Goal: Transaction & Acquisition: Purchase product/service

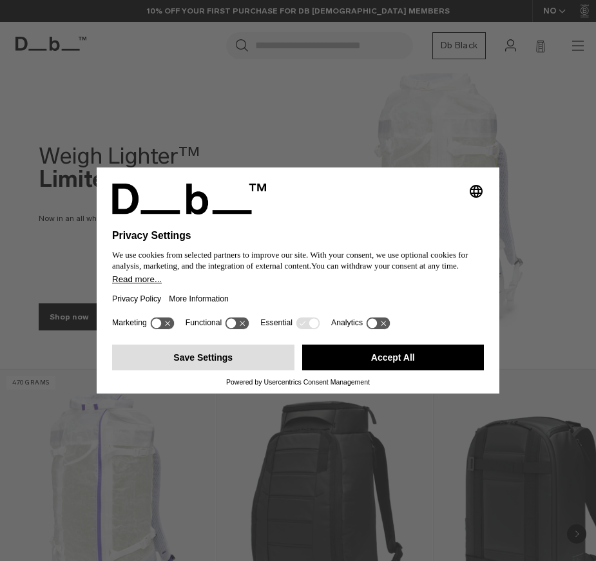
click at [165, 368] on button "Save Settings" at bounding box center [203, 357] width 182 height 26
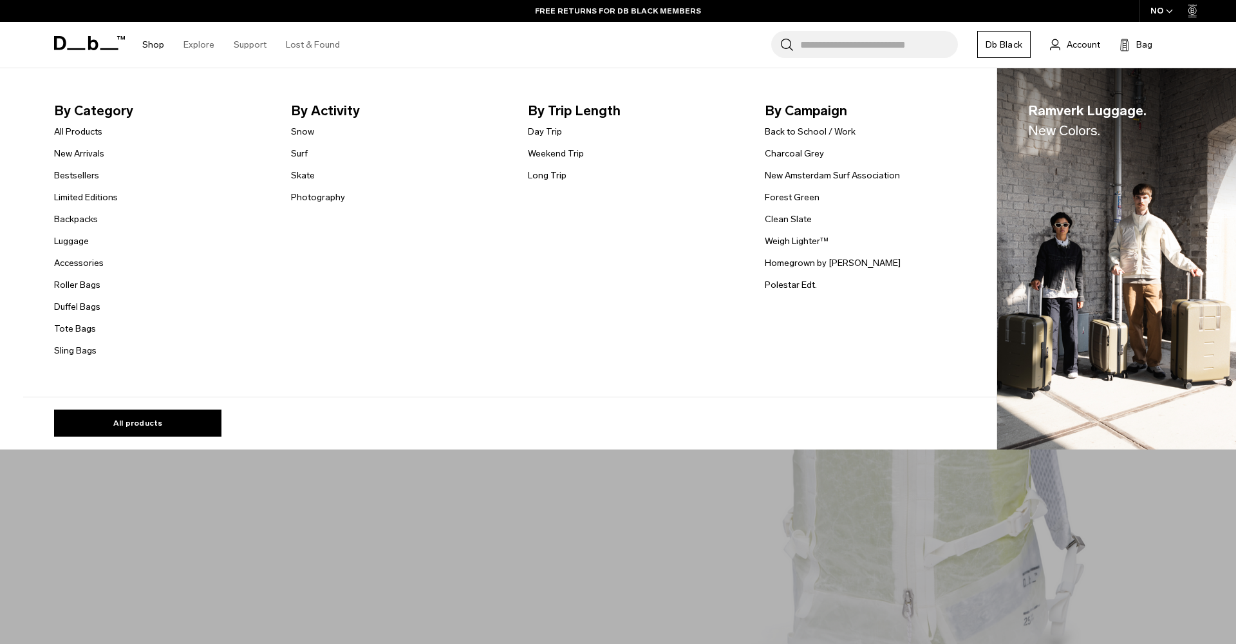
click at [153, 54] on link "Shop" at bounding box center [153, 45] width 22 height 46
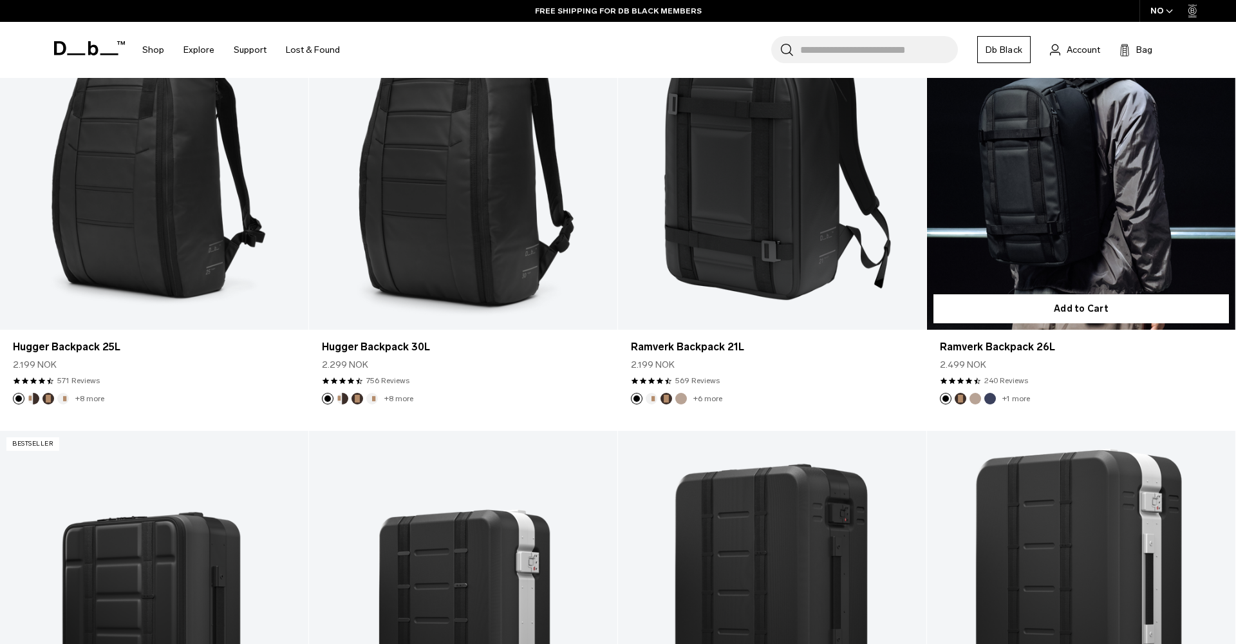
scroll to position [405, 0]
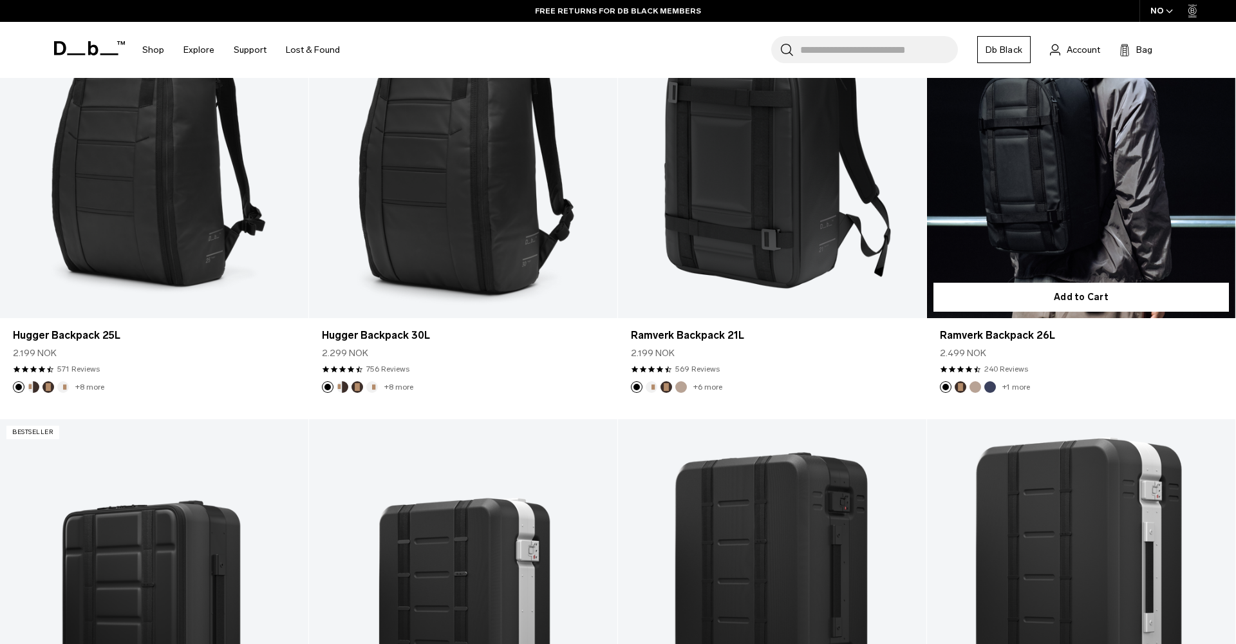
click at [1070, 259] on link "Ramverk Backpack 26L" at bounding box center [1081, 147] width 308 height 343
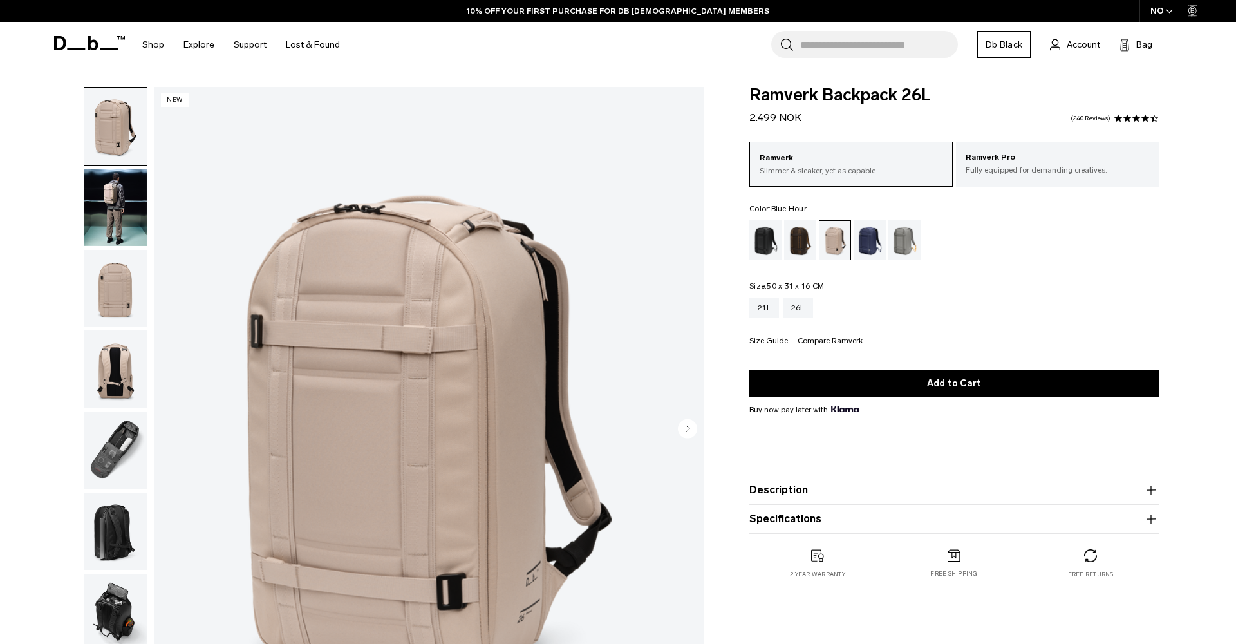
click at [882, 246] on div "Blue Hour" at bounding box center [870, 240] width 33 height 40
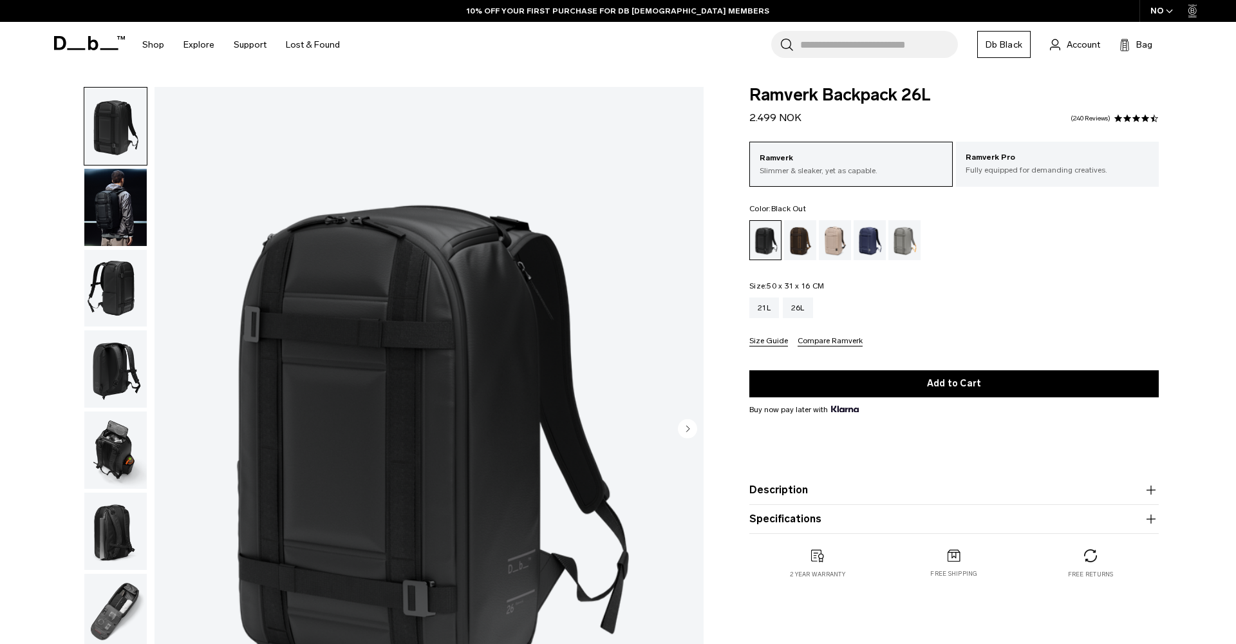
click at [106, 292] on img "button" at bounding box center [115, 288] width 62 height 77
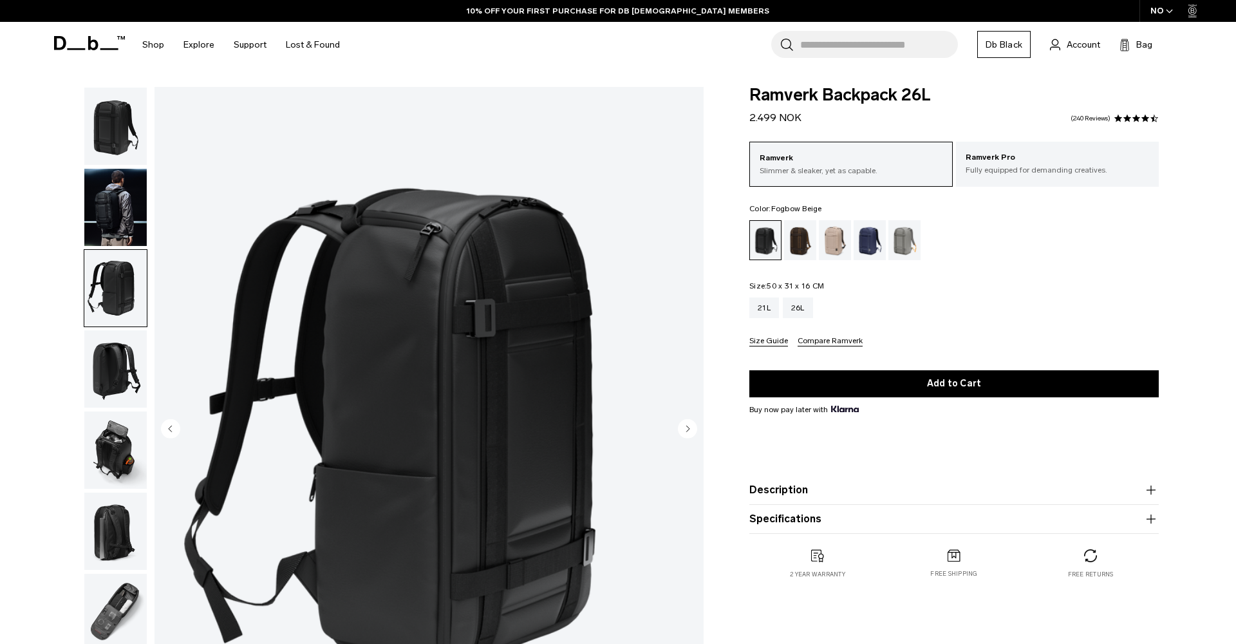
click at [840, 243] on div "Fogbow Beige" at bounding box center [835, 240] width 33 height 40
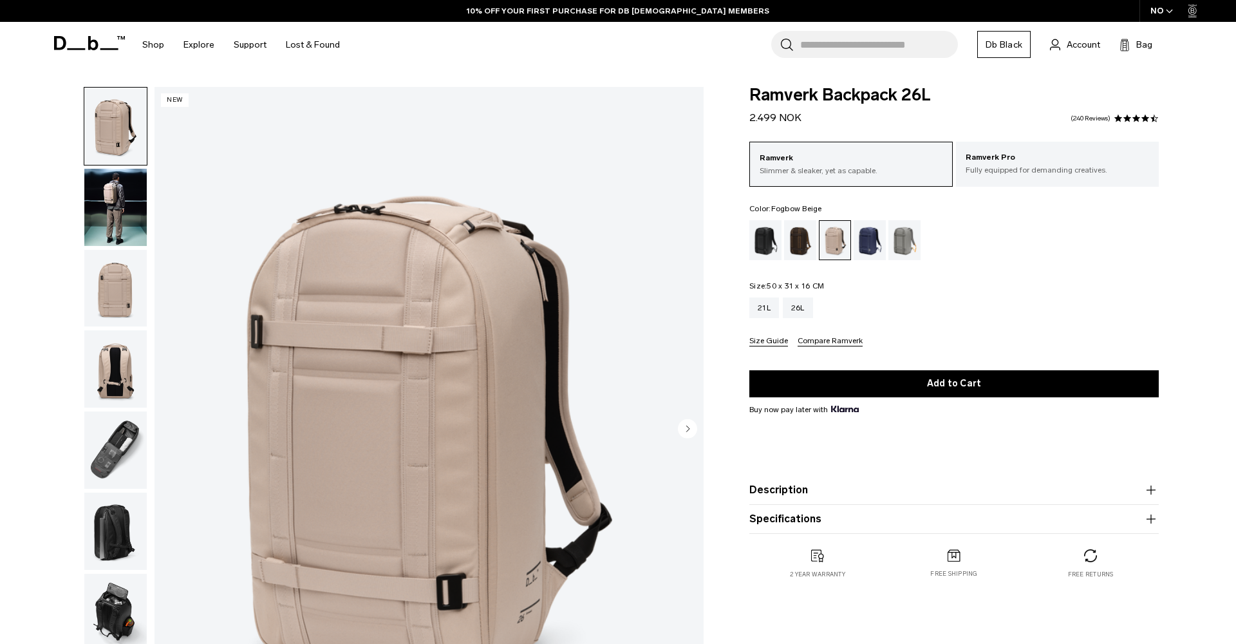
click at [128, 296] on img "button" at bounding box center [115, 288] width 62 height 77
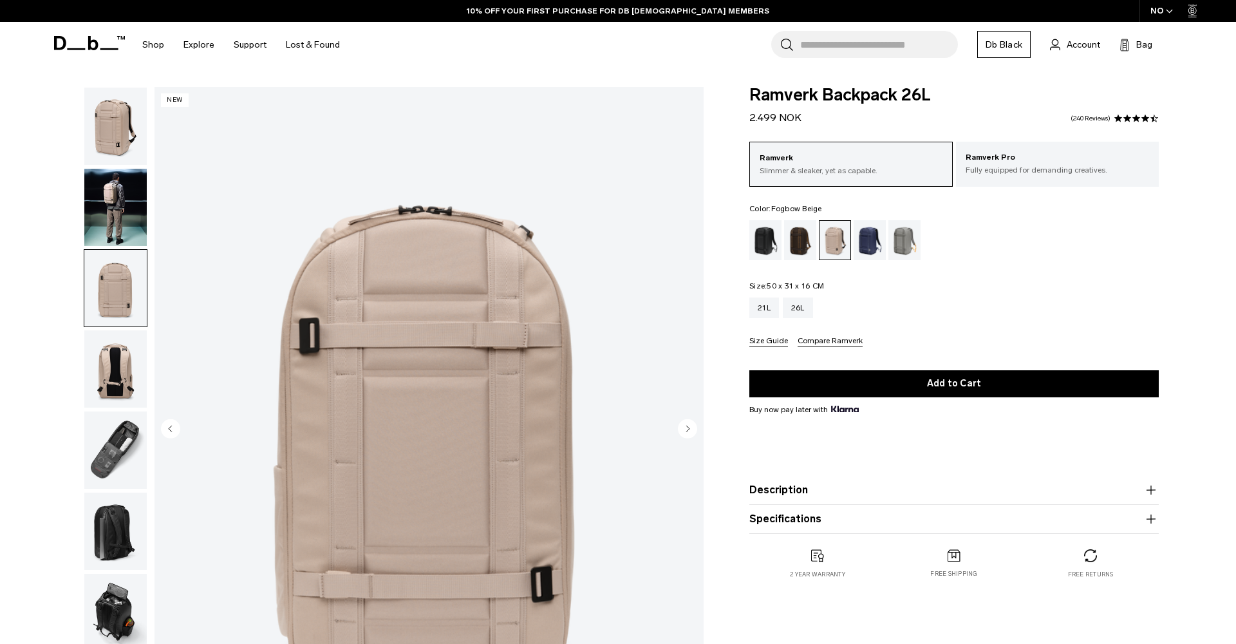
click at [109, 352] on img "button" at bounding box center [115, 368] width 62 height 77
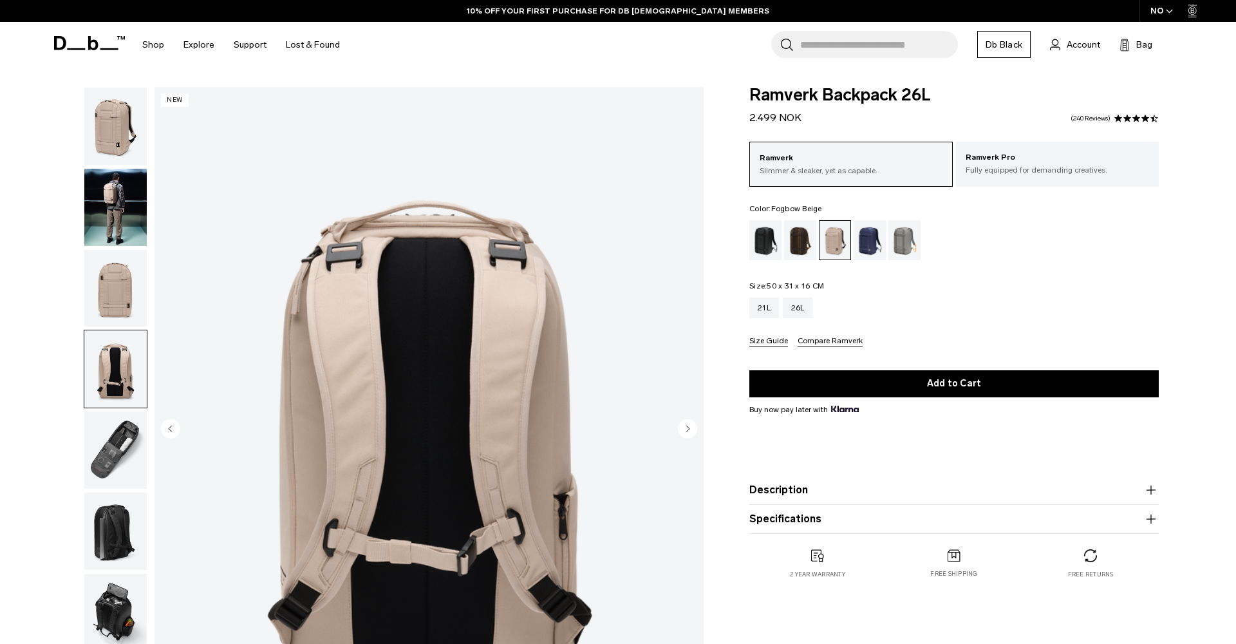
click at [129, 453] on img "button" at bounding box center [115, 449] width 62 height 77
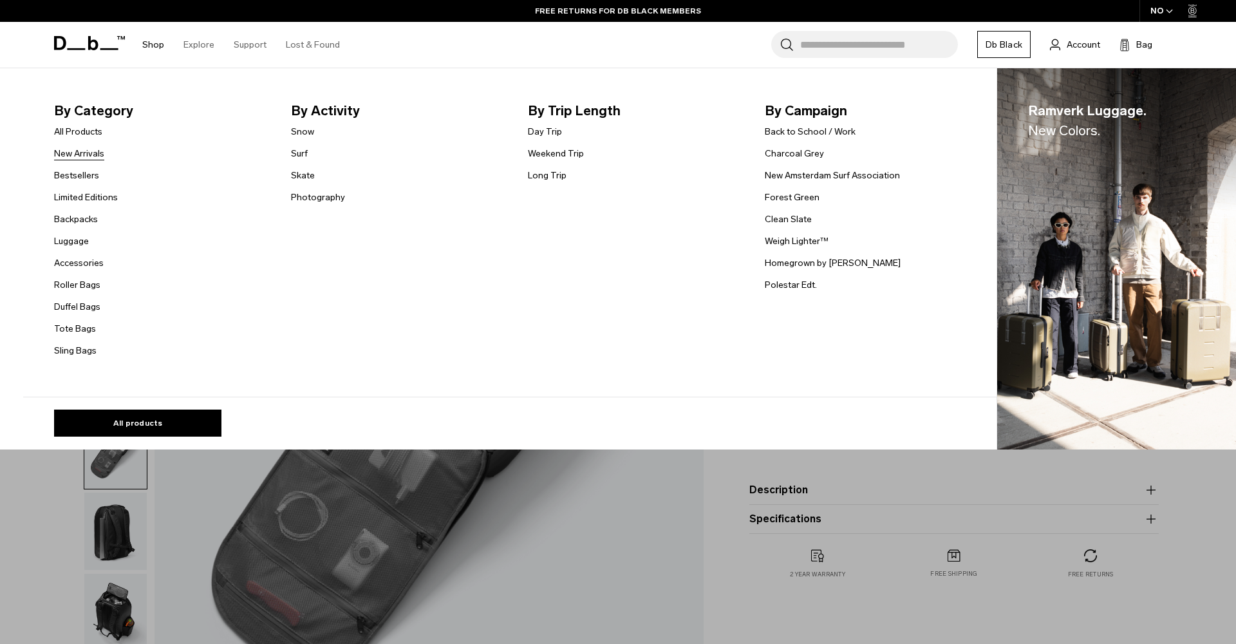
click at [59, 155] on link "New Arrivals" at bounding box center [79, 154] width 50 height 14
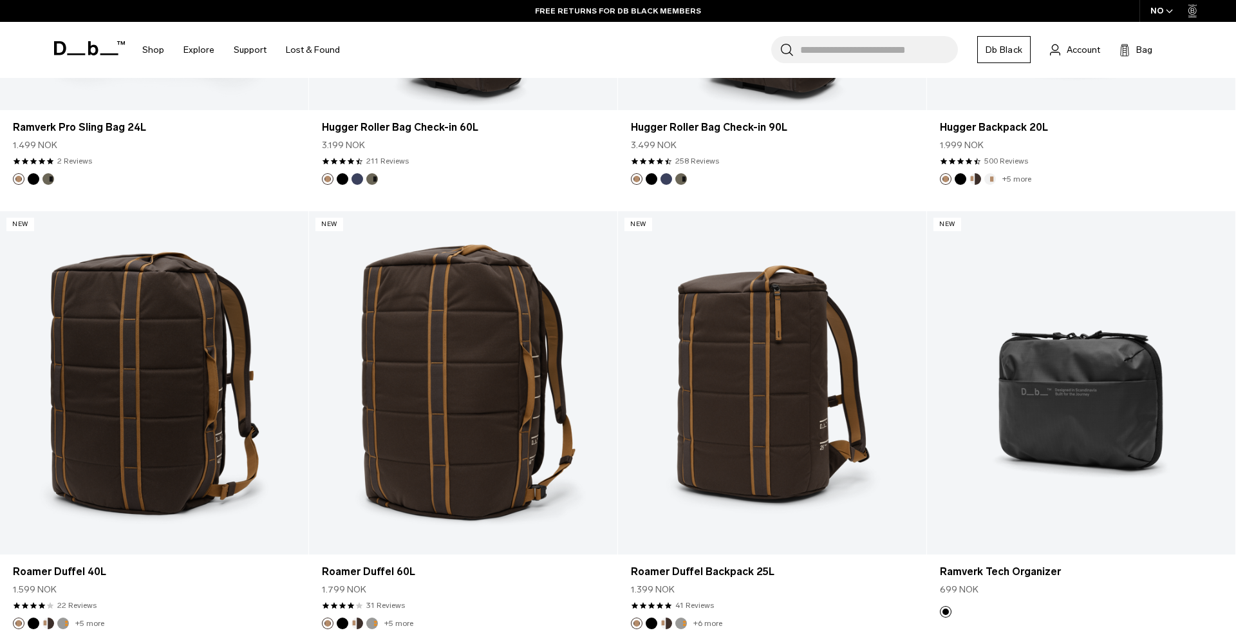
scroll to position [4258, 0]
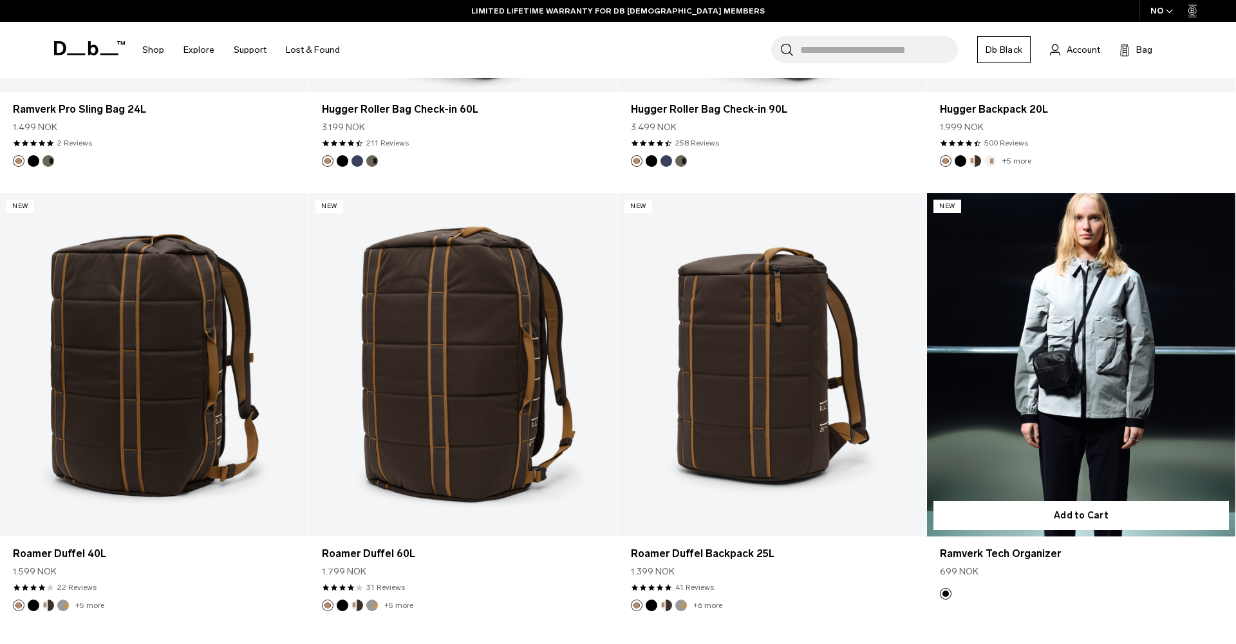
click at [1071, 401] on link "Ramverk Tech Organizer" at bounding box center [1081, 364] width 308 height 343
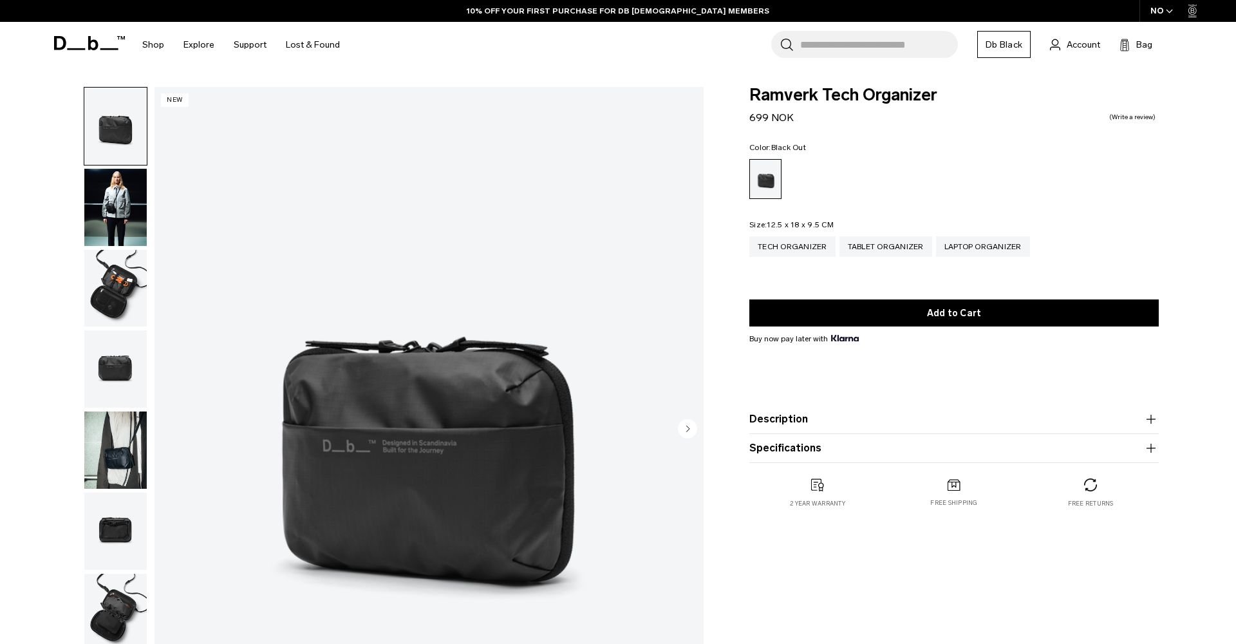
click at [137, 295] on img "button" at bounding box center [115, 288] width 62 height 77
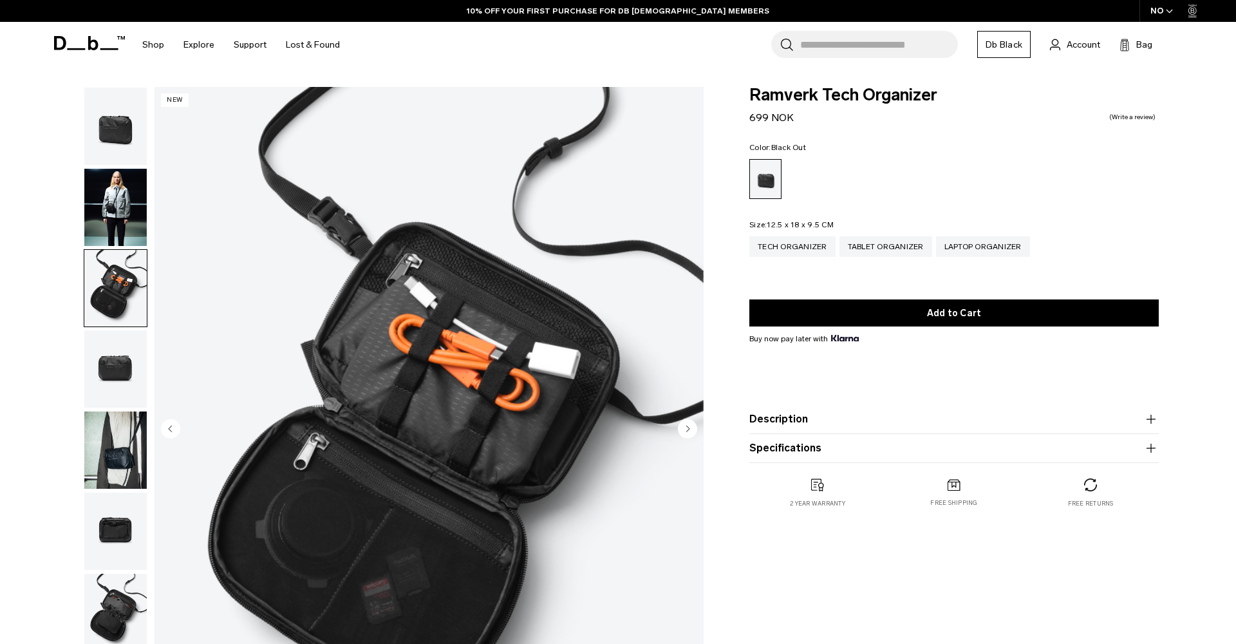
click at [124, 375] on img "button" at bounding box center [115, 368] width 62 height 77
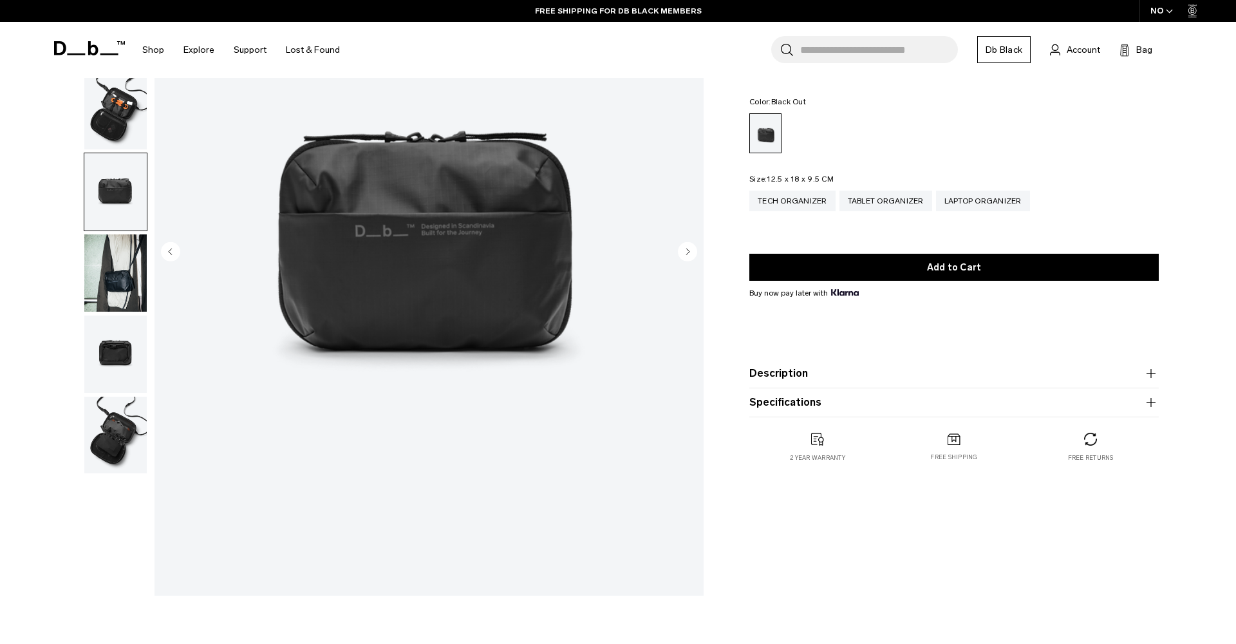
scroll to position [180, 0]
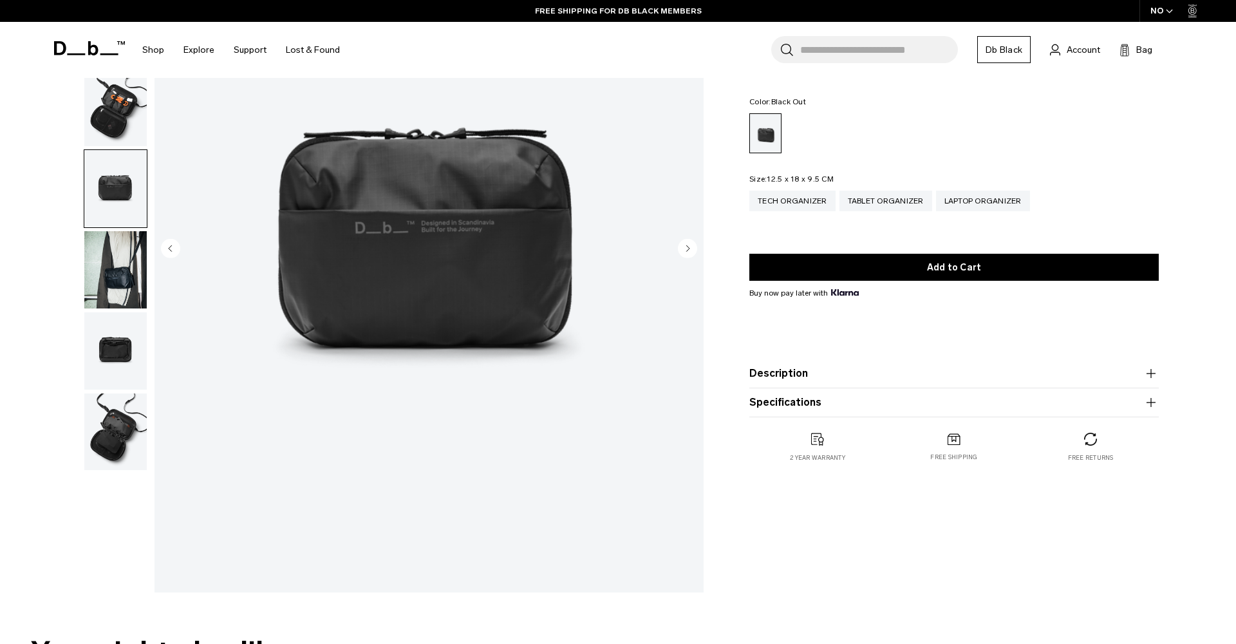
click at [115, 420] on img "button" at bounding box center [115, 431] width 62 height 77
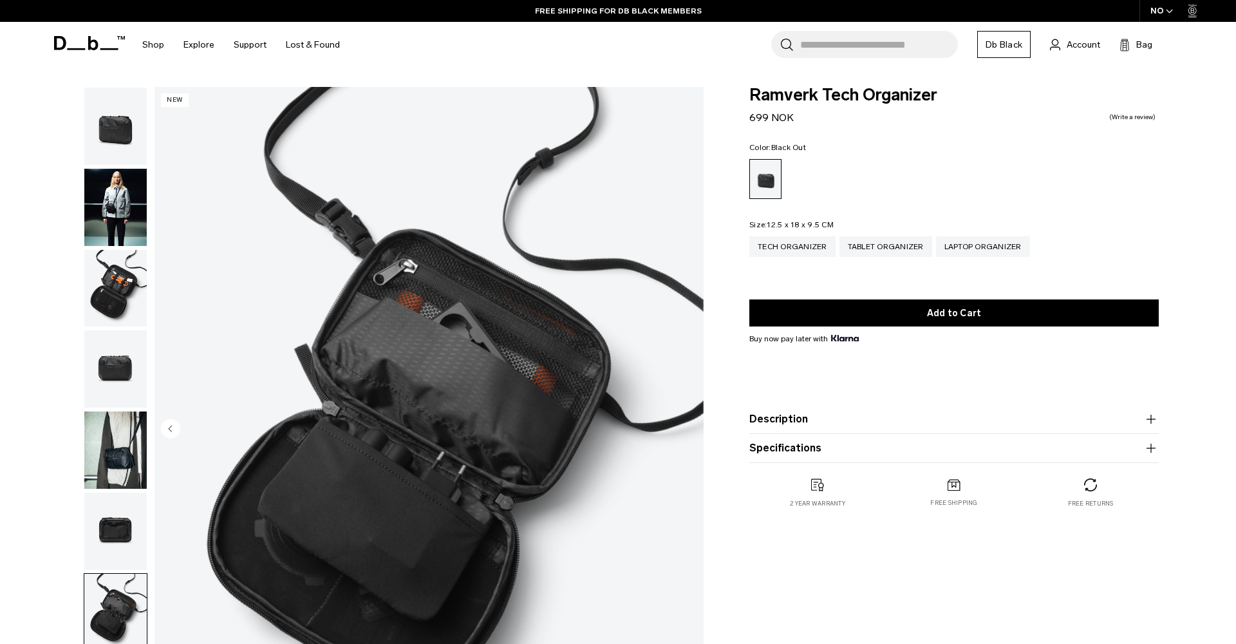
scroll to position [0, 0]
click at [878, 238] on div "Tablet Organizer" at bounding box center [886, 246] width 93 height 21
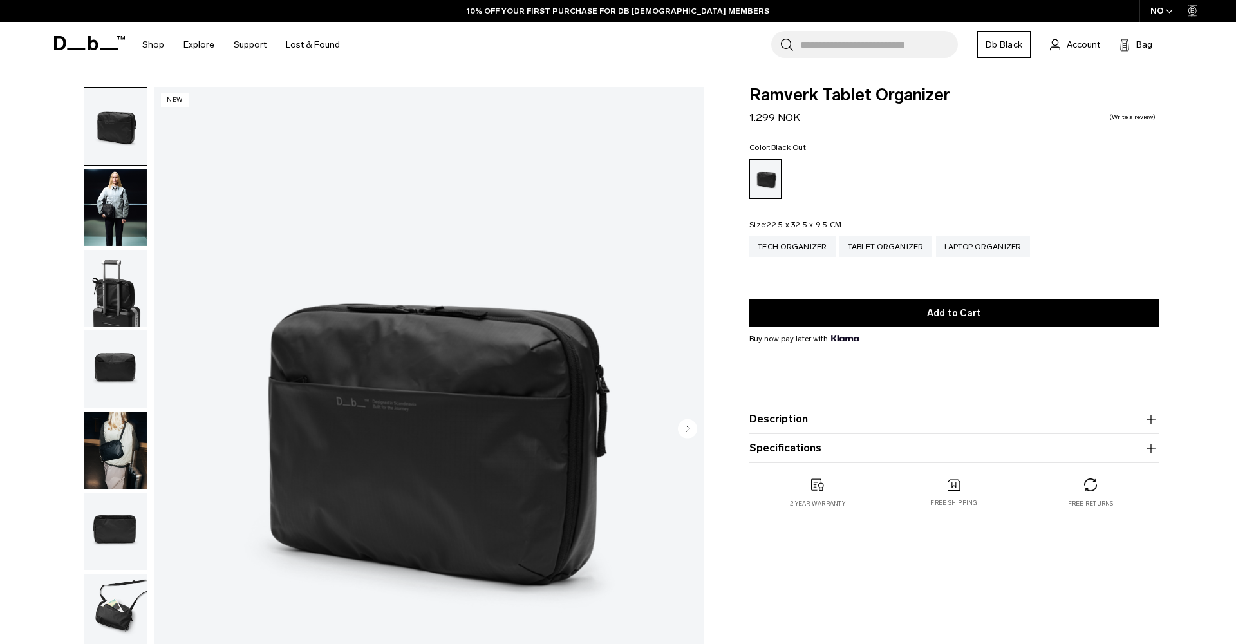
click at [113, 287] on img "button" at bounding box center [115, 288] width 62 height 77
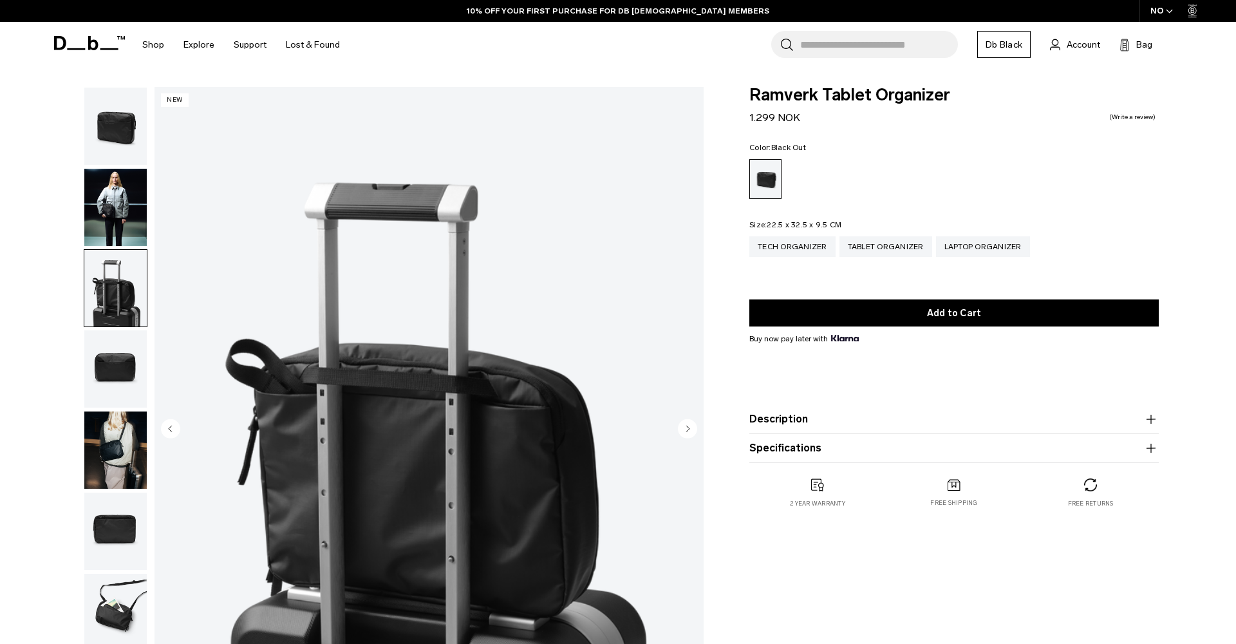
click at [119, 225] on img "button" at bounding box center [115, 207] width 62 height 77
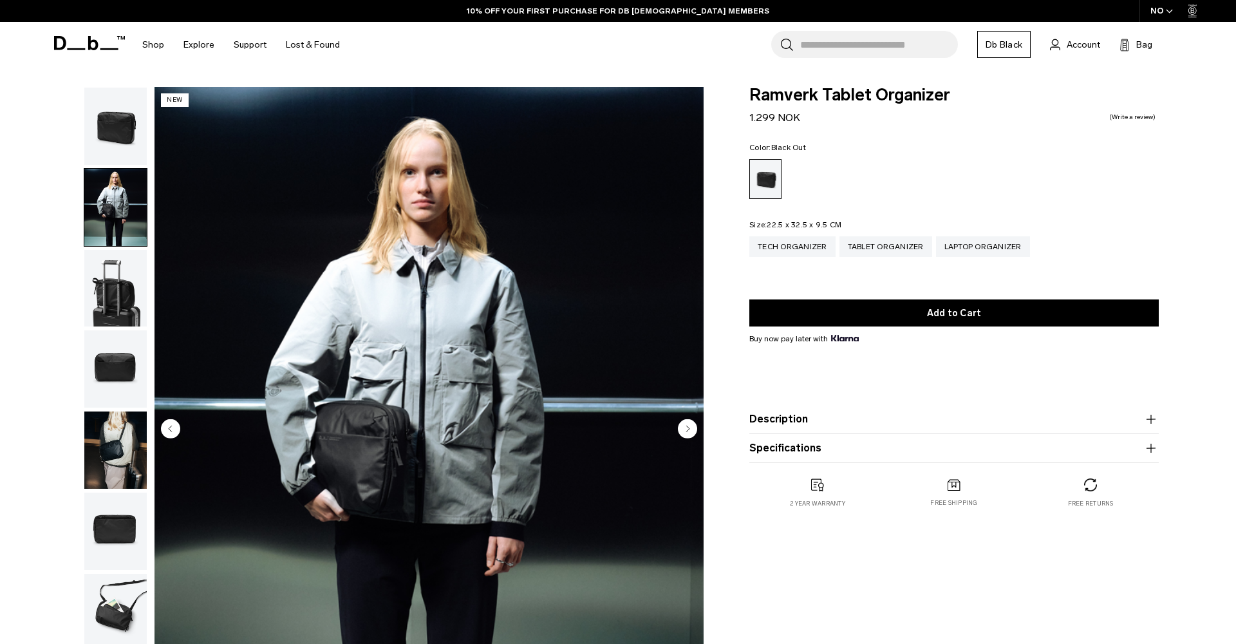
click at [126, 442] on img "button" at bounding box center [115, 449] width 62 height 77
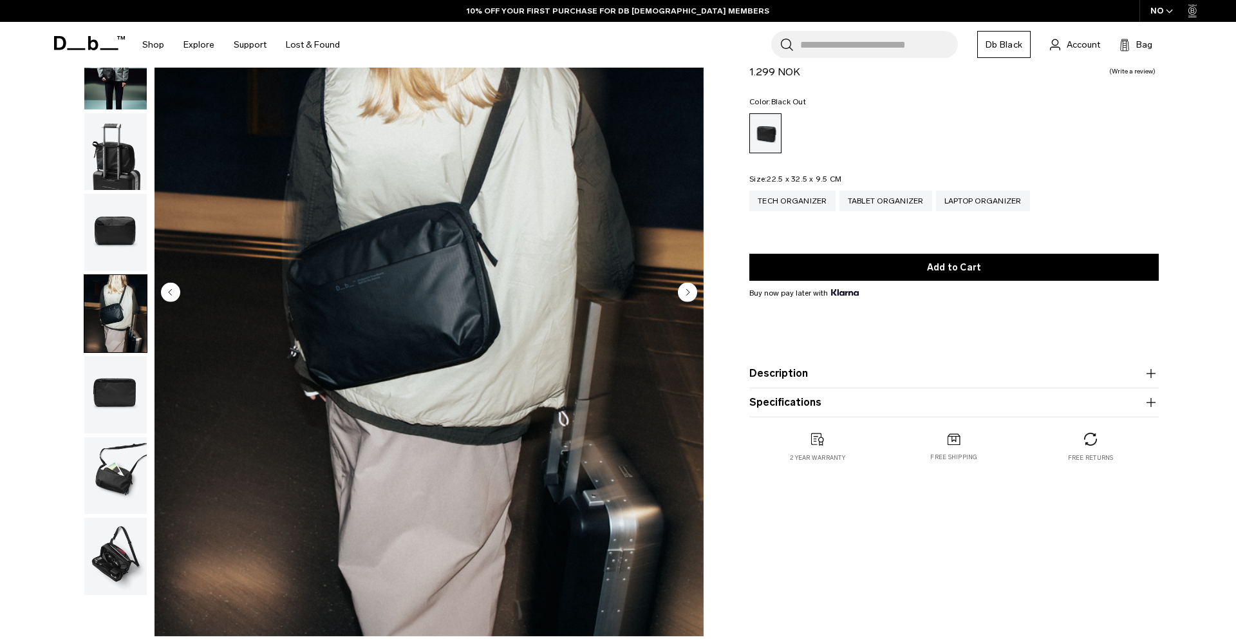
scroll to position [158, 0]
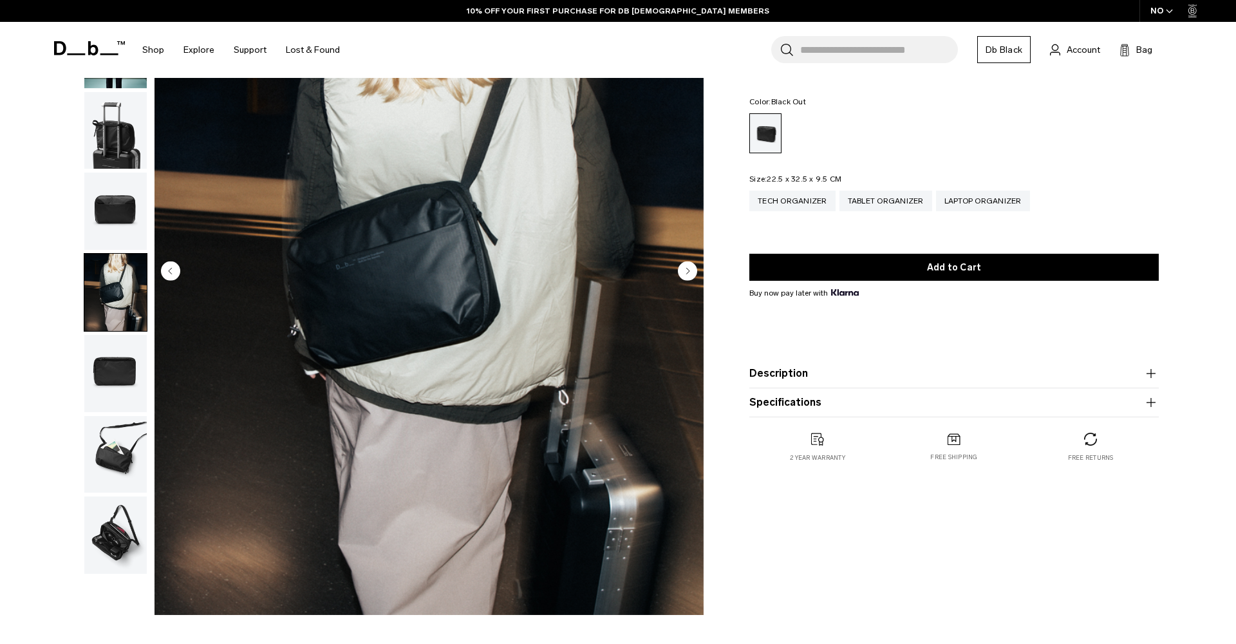
click at [124, 444] on img "button" at bounding box center [115, 454] width 62 height 77
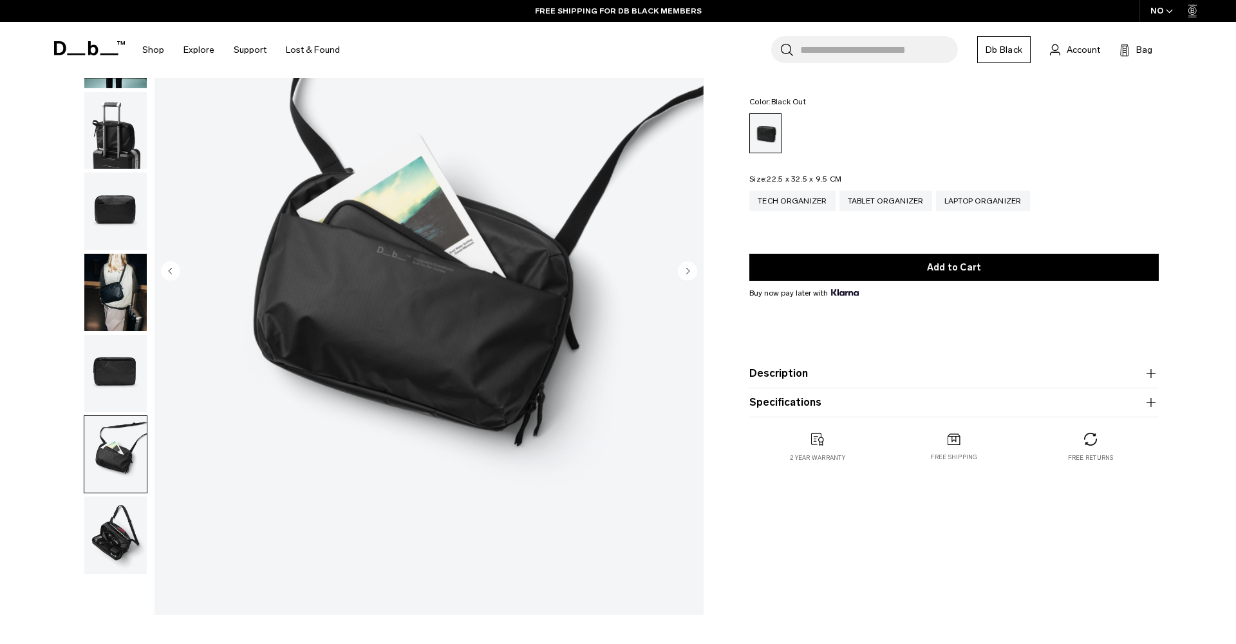
click at [149, 532] on div "07 / 08 New" at bounding box center [375, 275] width 672 height 692
click at [130, 531] on img "button" at bounding box center [115, 534] width 62 height 77
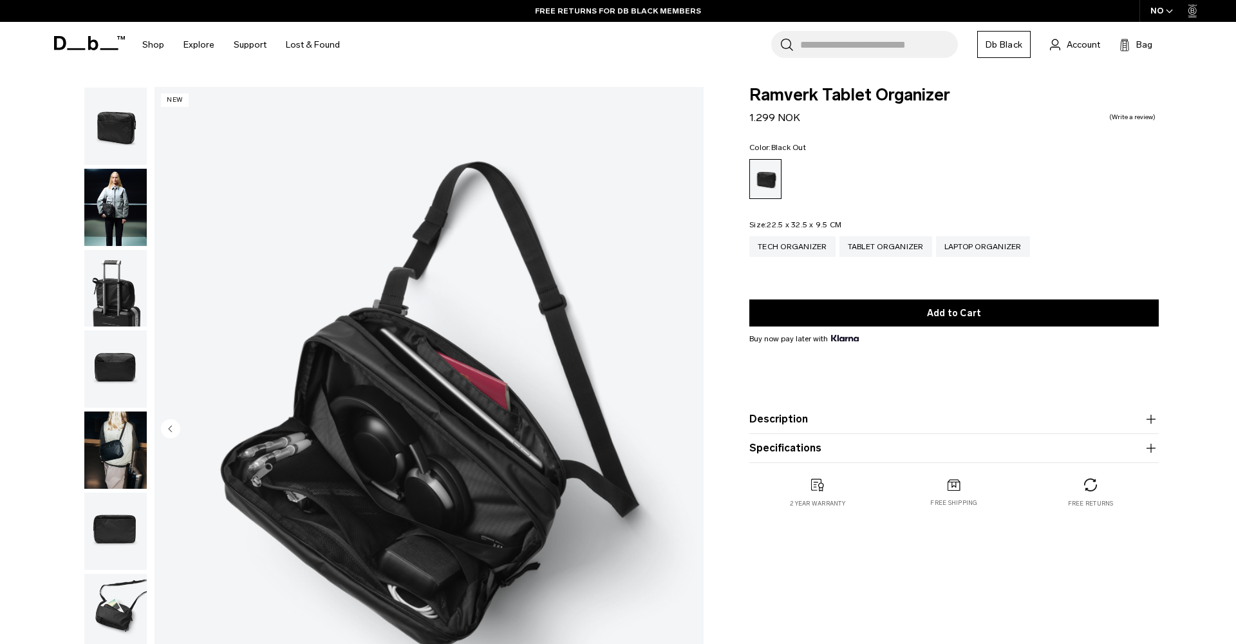
scroll to position [0, 0]
click at [113, 137] on img "button" at bounding box center [115, 126] width 62 height 77
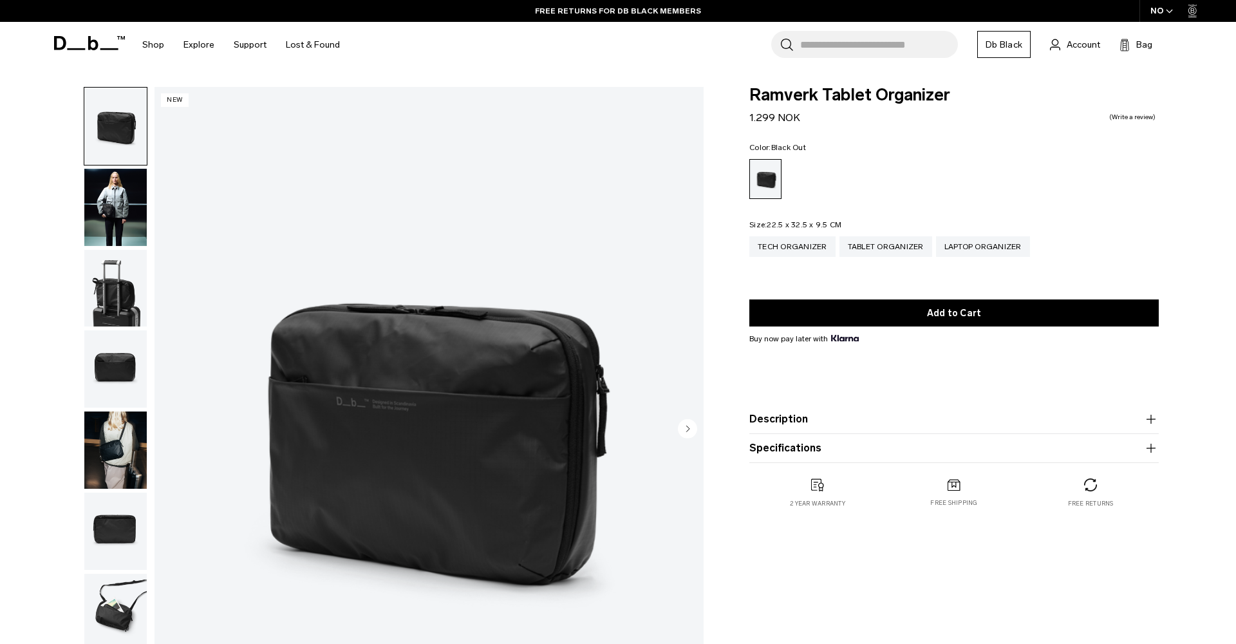
click at [120, 450] on img "button" at bounding box center [115, 449] width 62 height 77
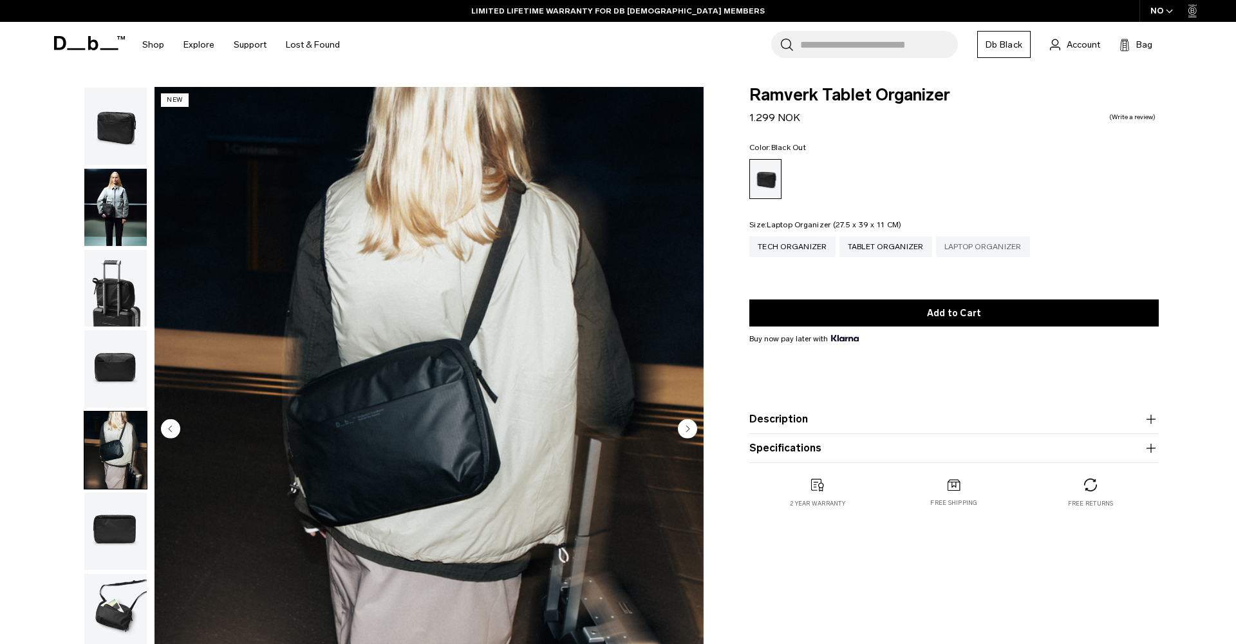
click at [965, 237] on div "Laptop Organizer" at bounding box center [983, 246] width 94 height 21
click at [963, 244] on div "Laptop Organizer" at bounding box center [983, 246] width 94 height 21
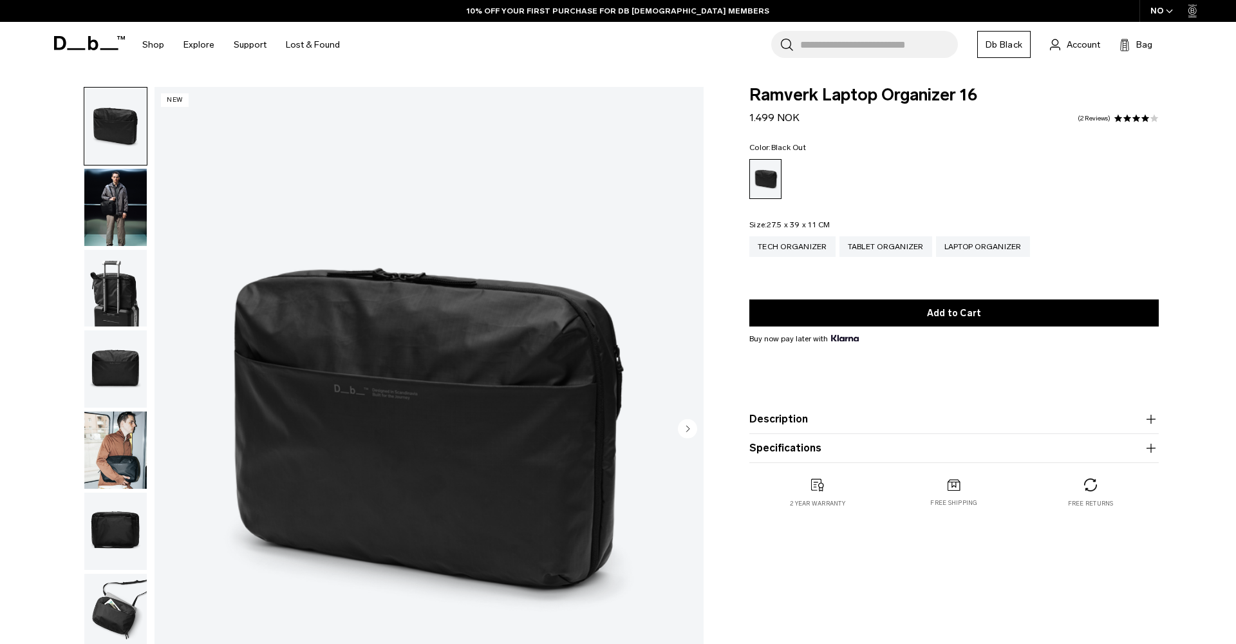
click at [88, 233] on img "button" at bounding box center [115, 207] width 62 height 77
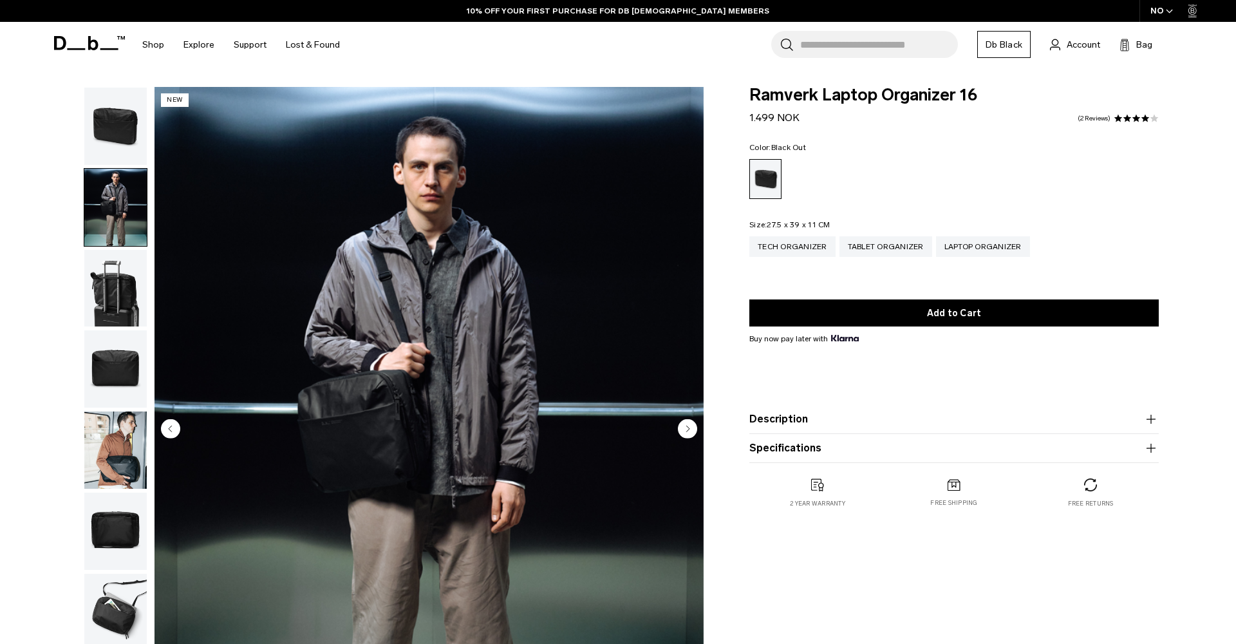
click at [119, 311] on img "button" at bounding box center [115, 288] width 62 height 77
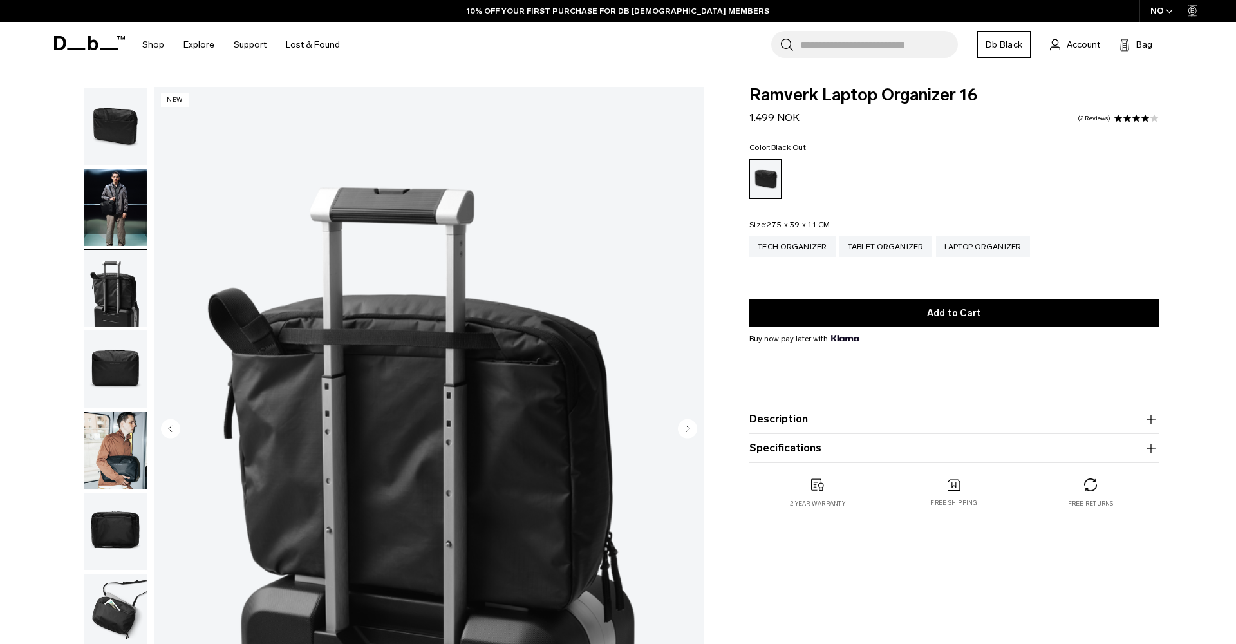
click at [118, 375] on img "button" at bounding box center [115, 368] width 62 height 77
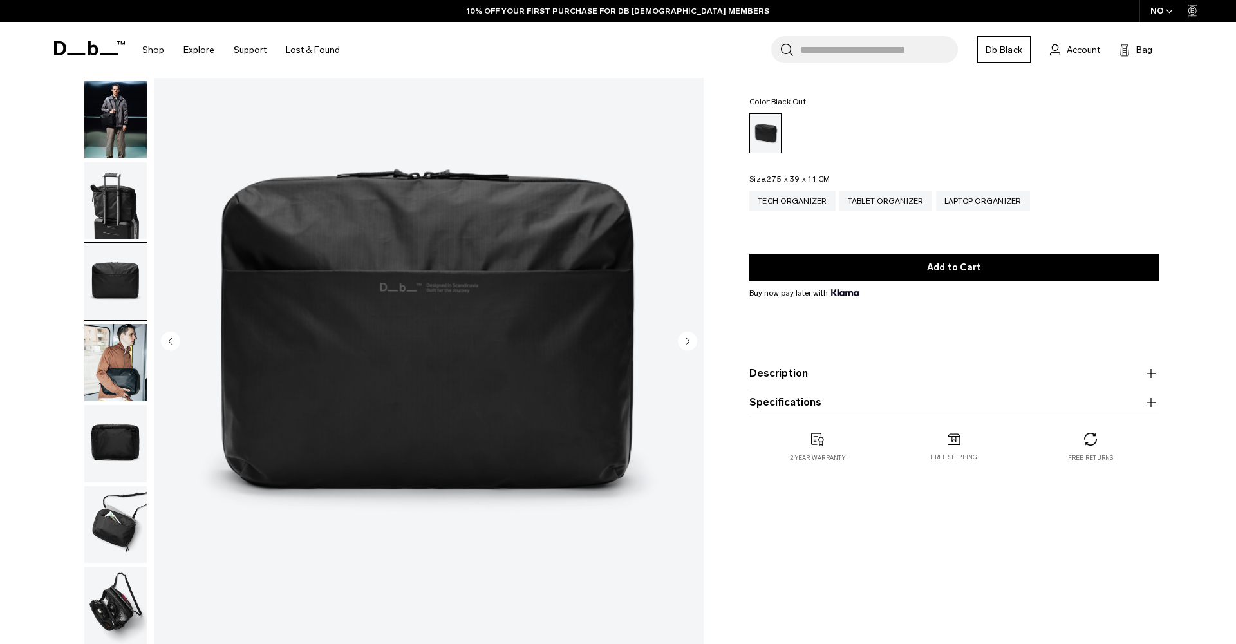
scroll to position [120, 0]
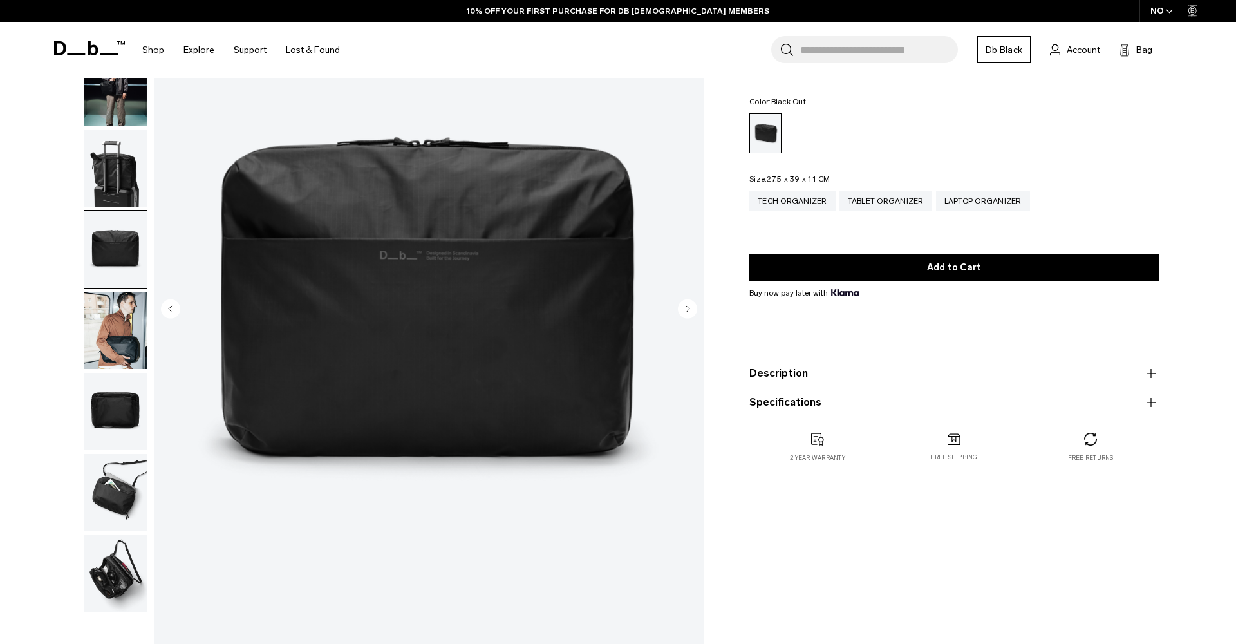
drag, startPoint x: 109, startPoint y: 437, endPoint x: 136, endPoint y: 480, distance: 50.6
click at [110, 438] on img "button" at bounding box center [115, 411] width 62 height 77
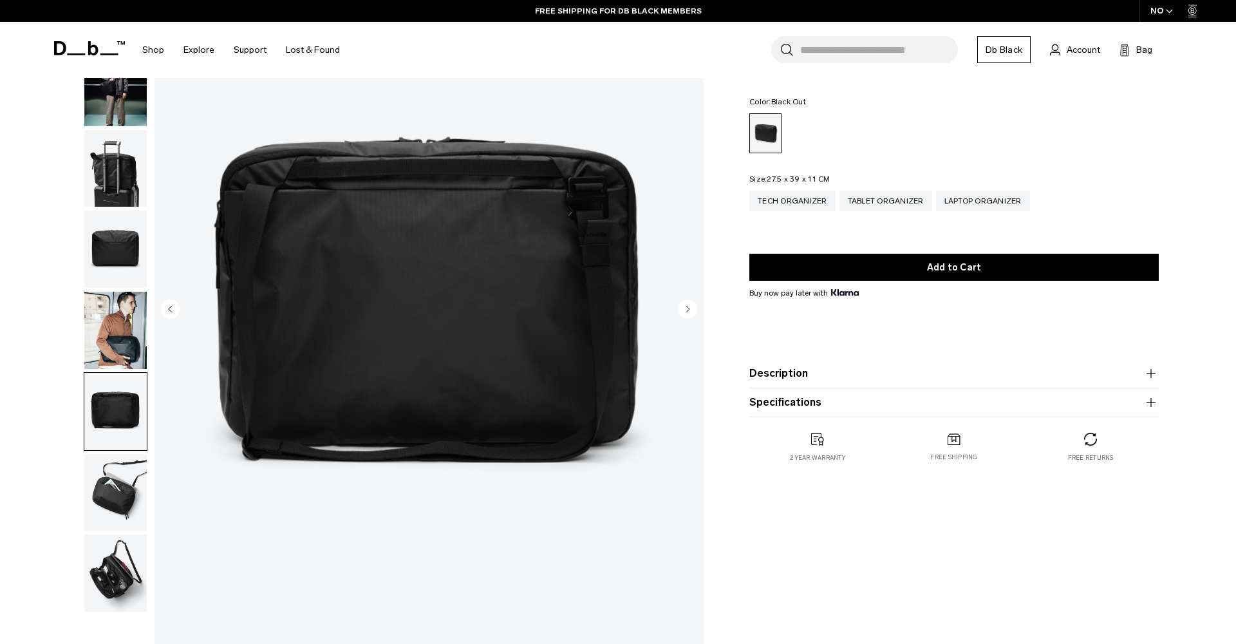
click at [125, 505] on img "button" at bounding box center [115, 492] width 62 height 77
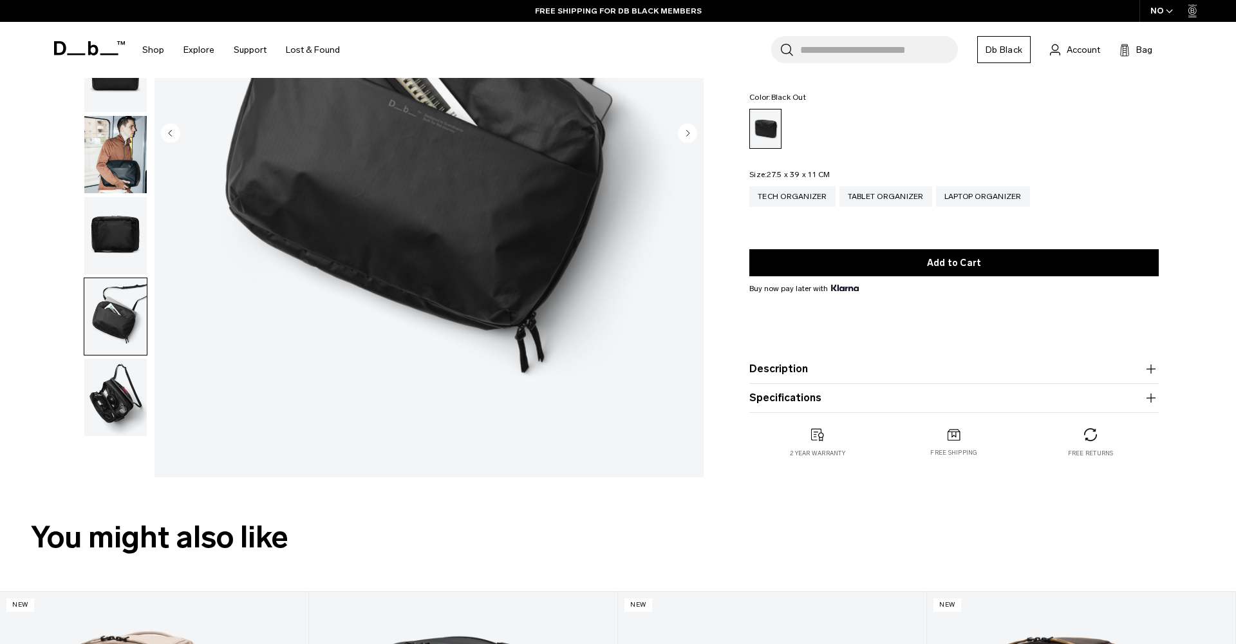
scroll to position [334, 0]
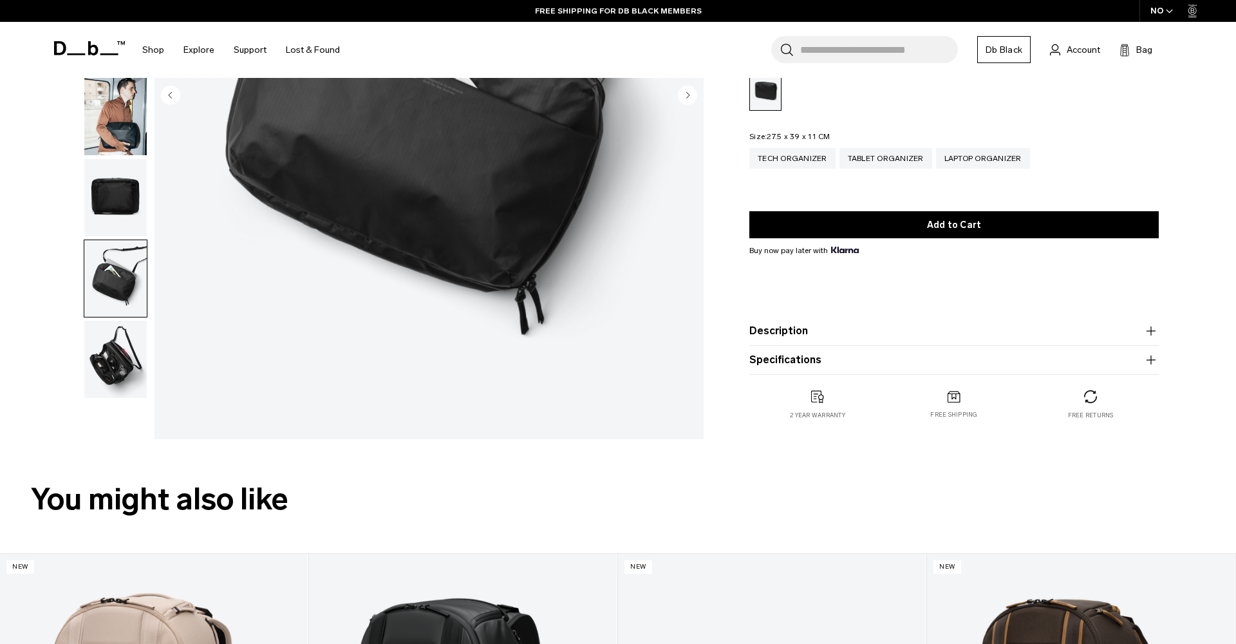
click at [140, 381] on img "button" at bounding box center [115, 359] width 62 height 77
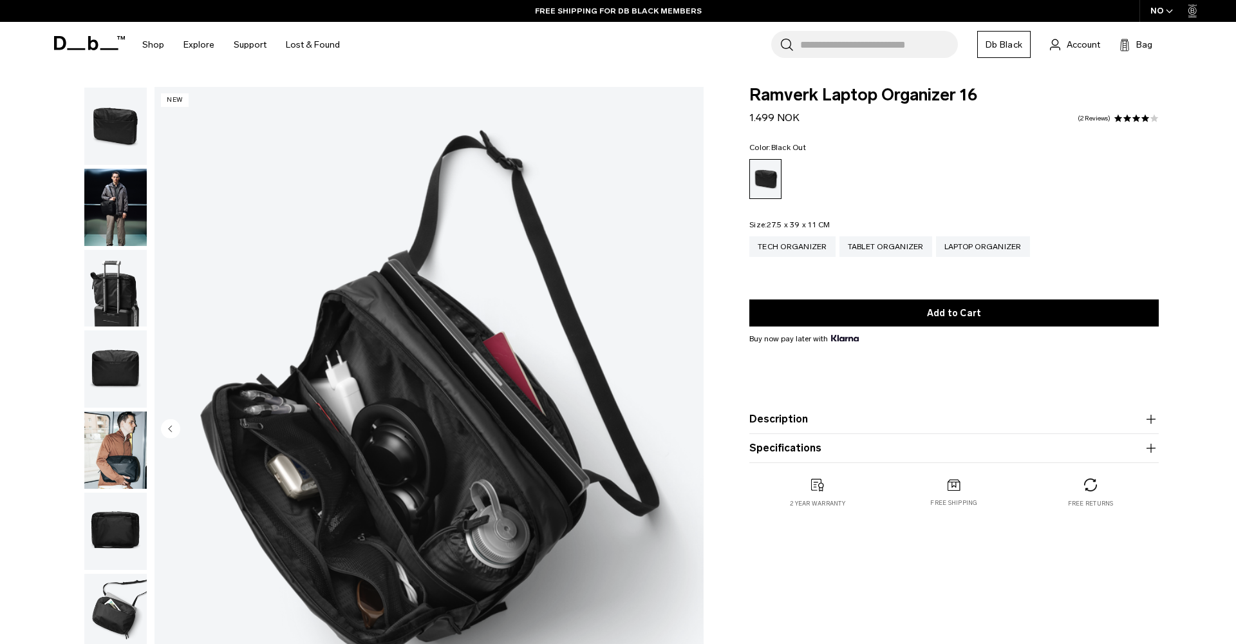
scroll to position [0, 0]
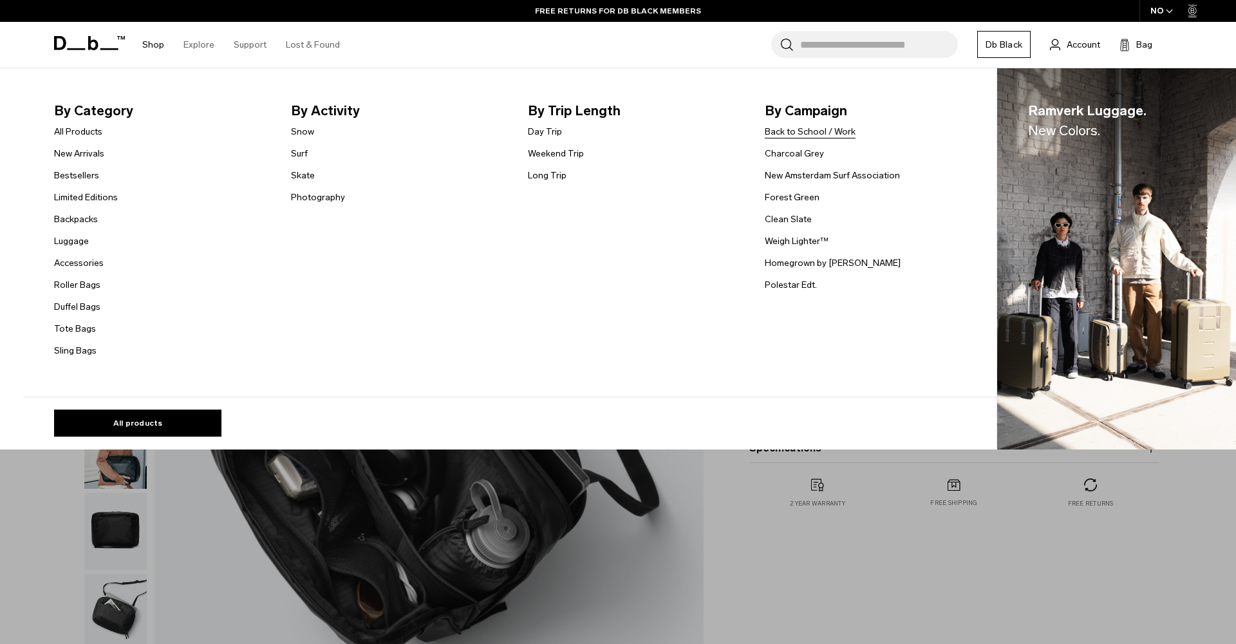
click at [795, 130] on link "Back to School / Work" at bounding box center [810, 132] width 91 height 14
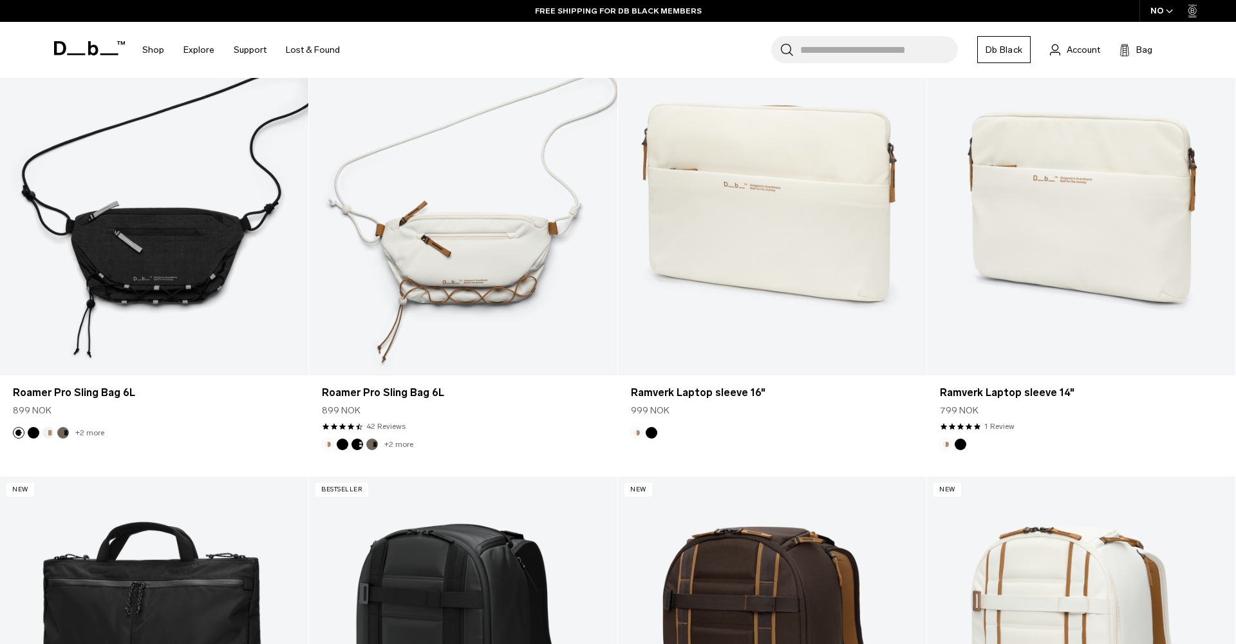
scroll to position [1685, 0]
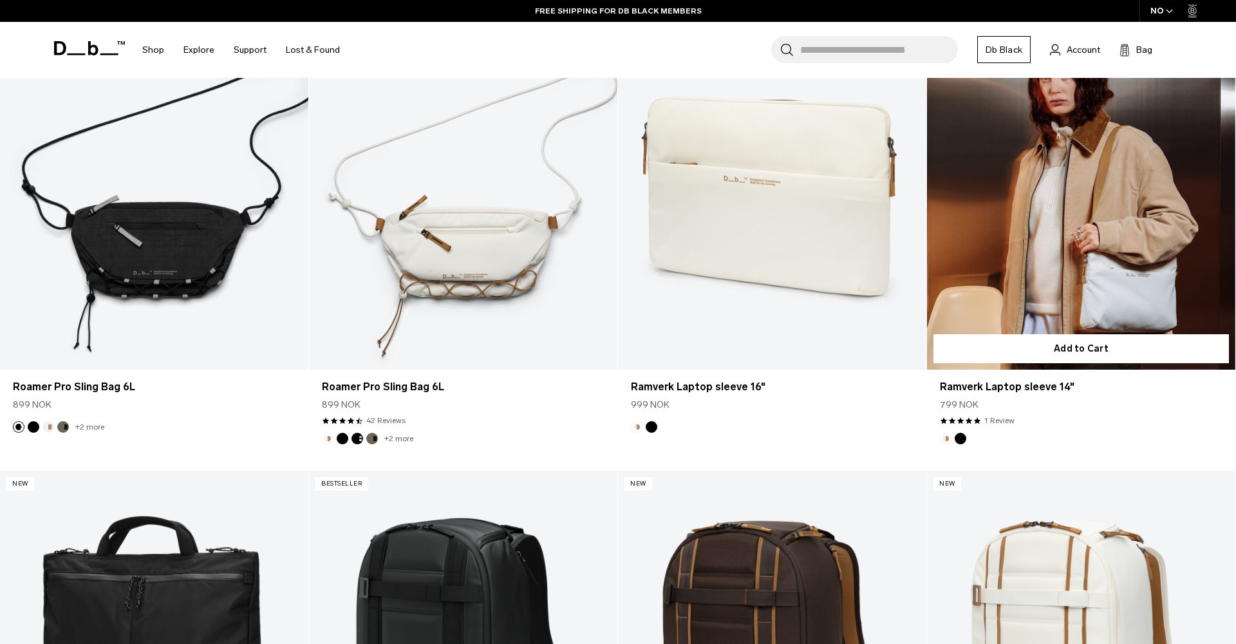
click at [986, 241] on link "Ramverk Laptop sleeve 14" at bounding box center [1081, 198] width 308 height 343
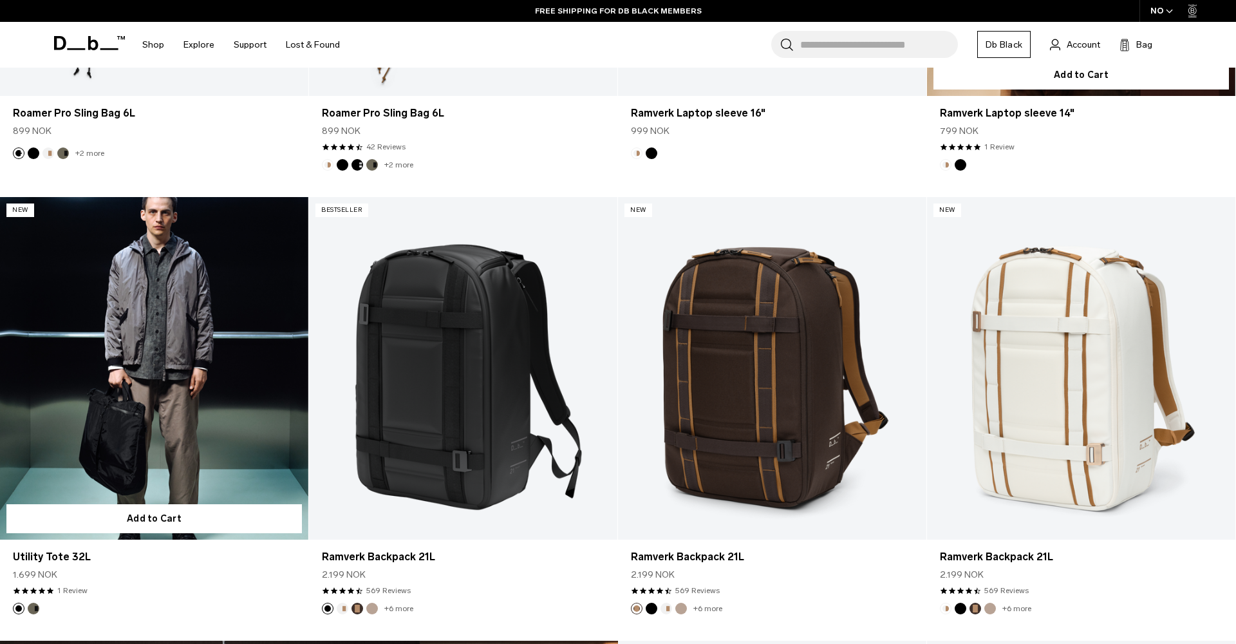
scroll to position [1926, 0]
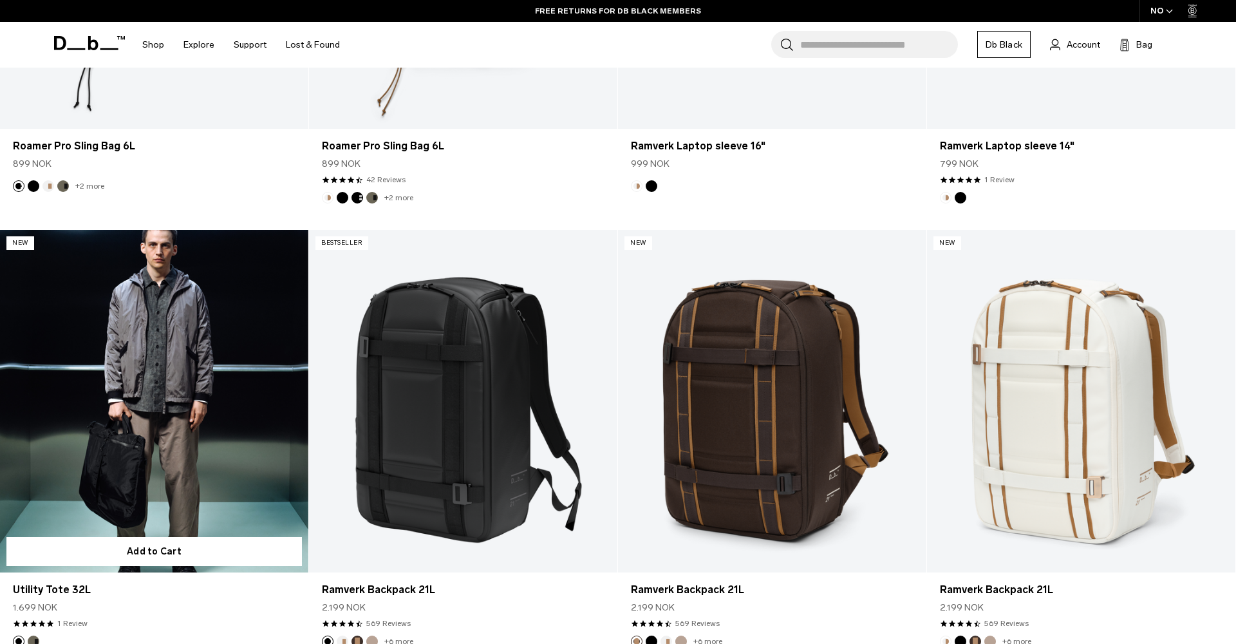
click at [153, 290] on link "Utility Tote 32L" at bounding box center [154, 401] width 308 height 343
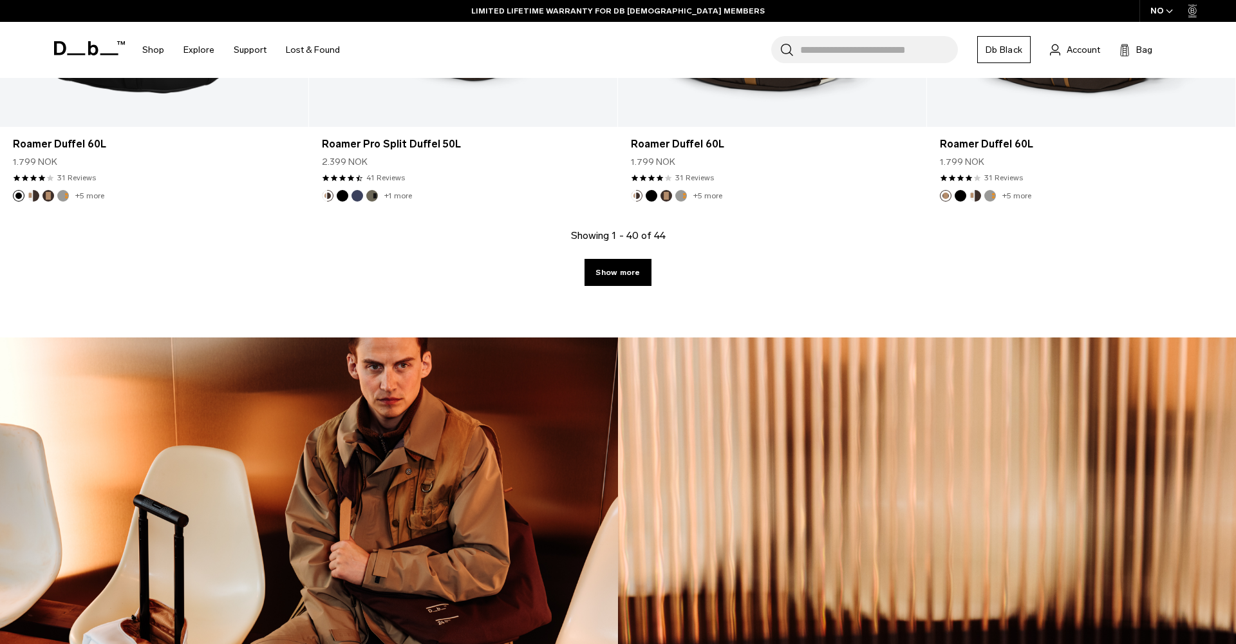
scroll to position [5857, 0]
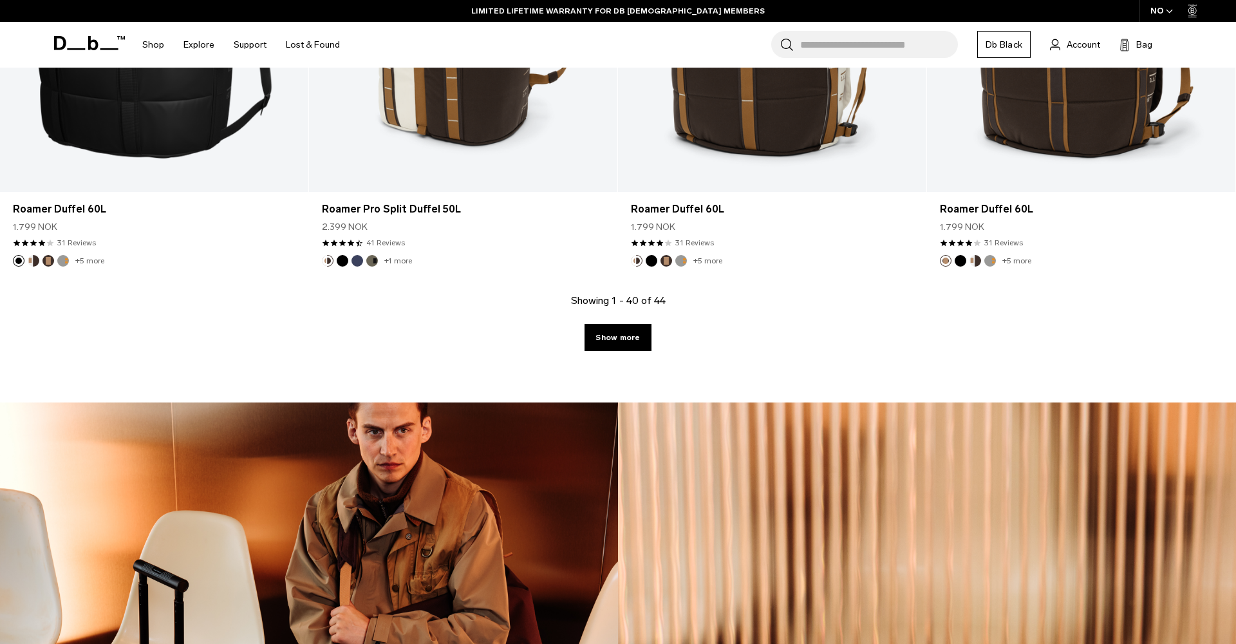
click at [627, 353] on div "Showing 1 - 40 of 44 Show more" at bounding box center [618, 347] width 1236 height 109
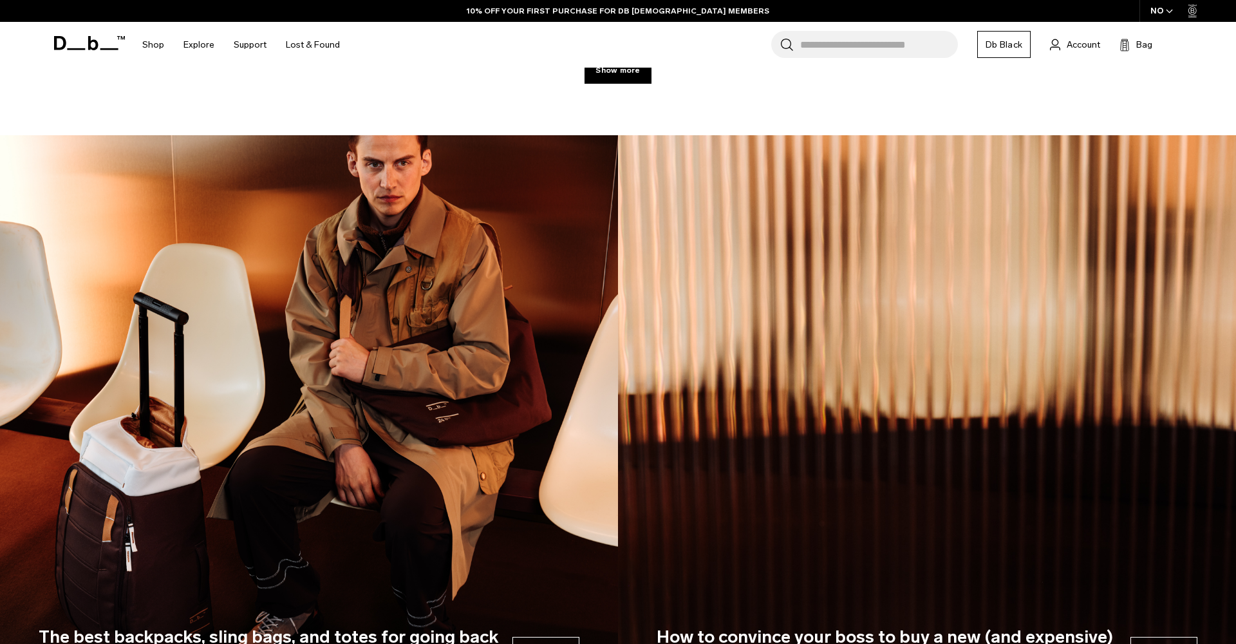
scroll to position [5923, 0]
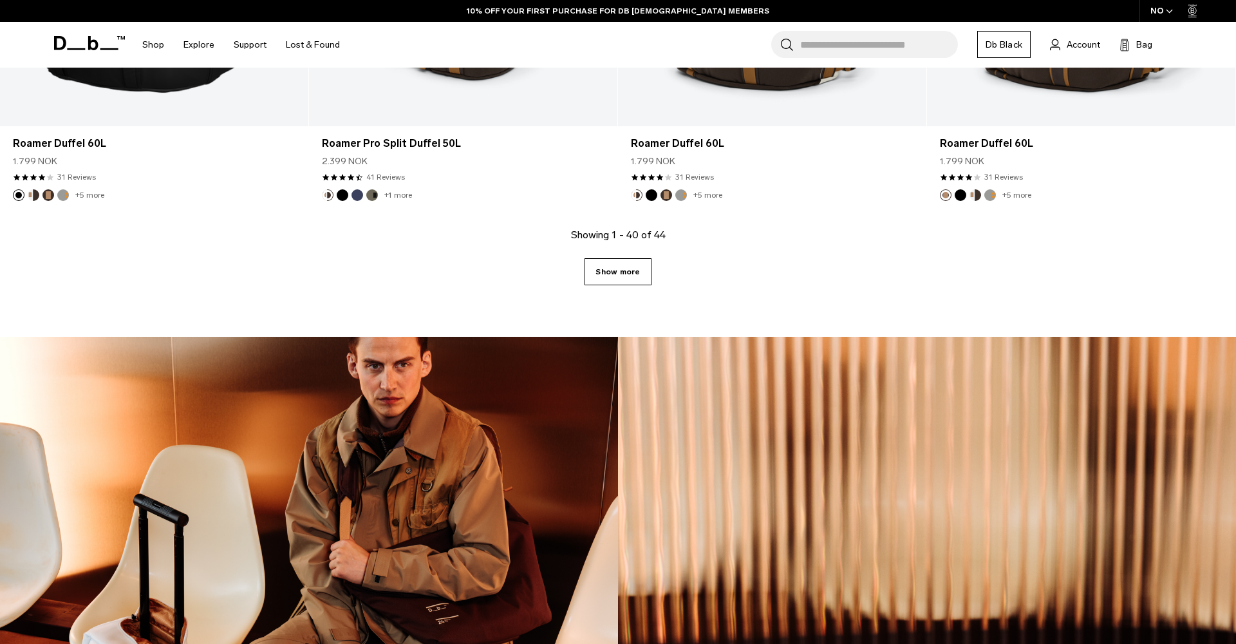
click at [590, 263] on link "Show more" at bounding box center [618, 271] width 66 height 27
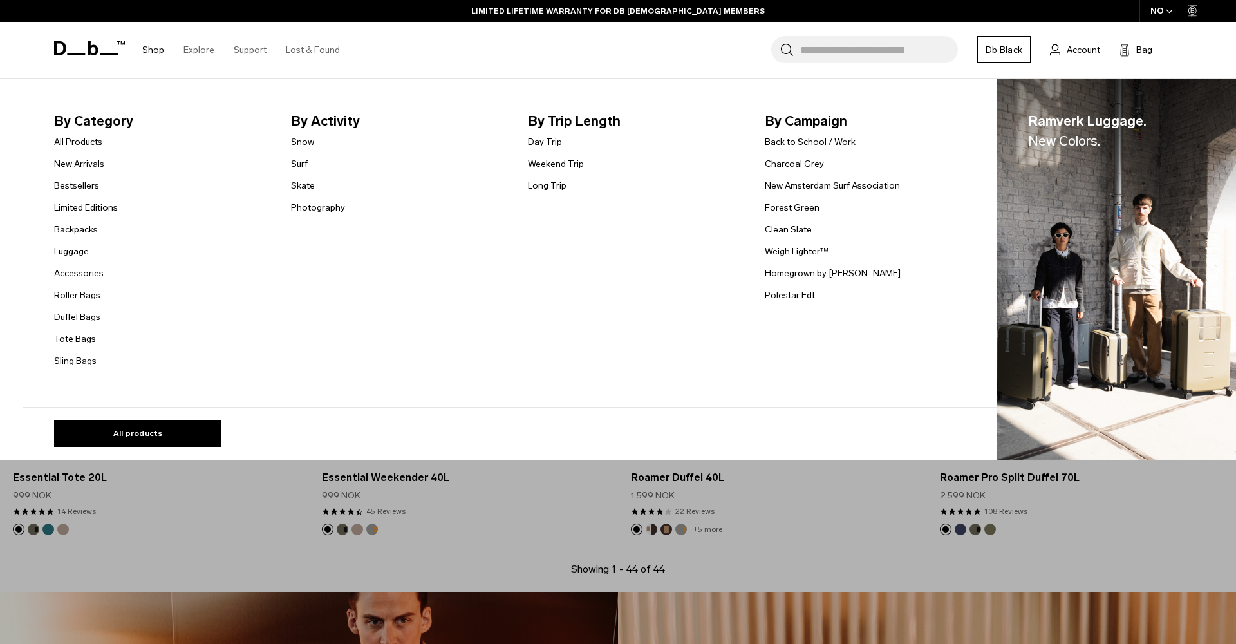
scroll to position [6048, 0]
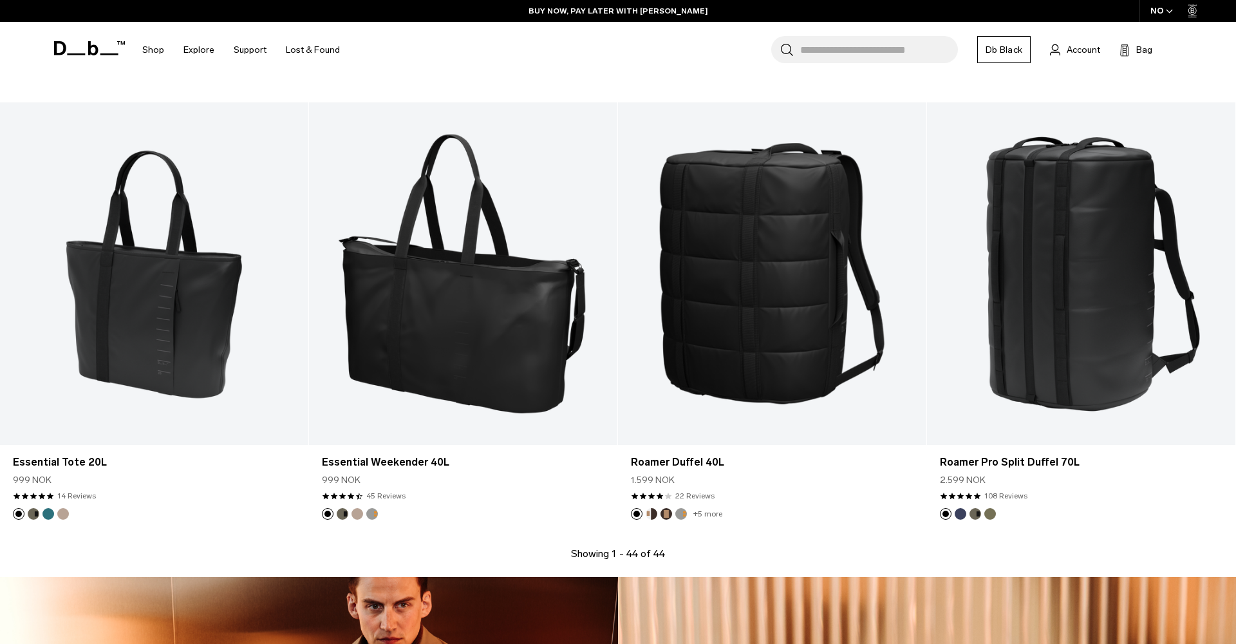
click at [810, 41] on input "Search for Bags, Luggage..." at bounding box center [879, 49] width 158 height 27
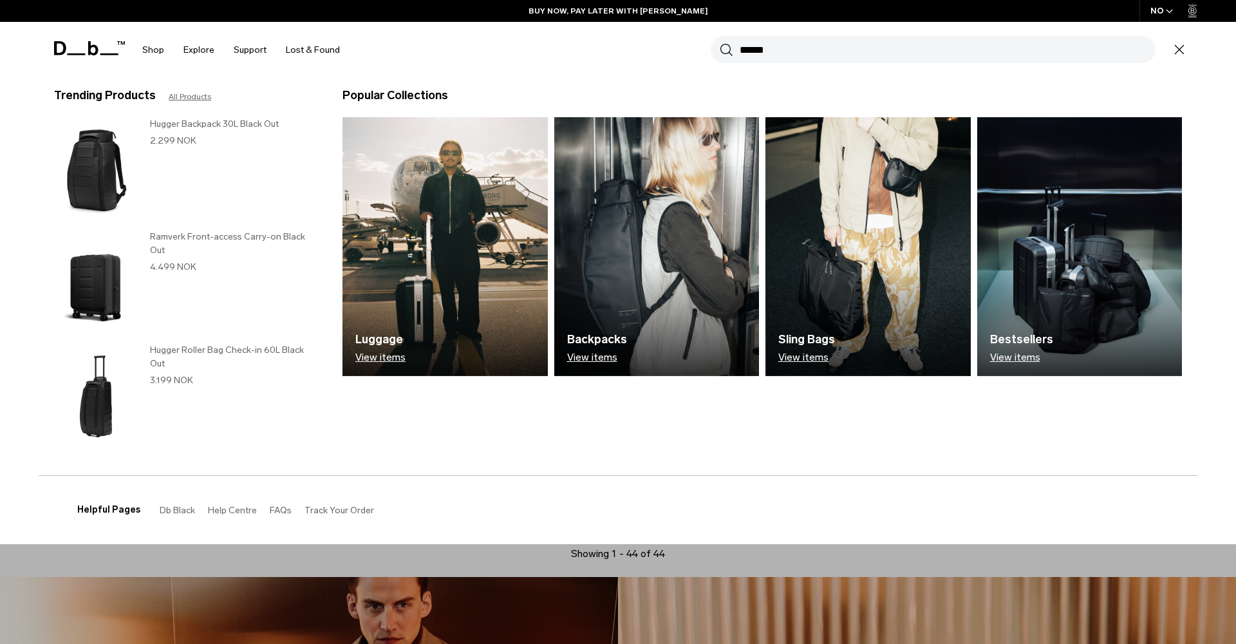
type input "******"
click at [726, 50] on button "Search" at bounding box center [727, 49] width 14 height 14
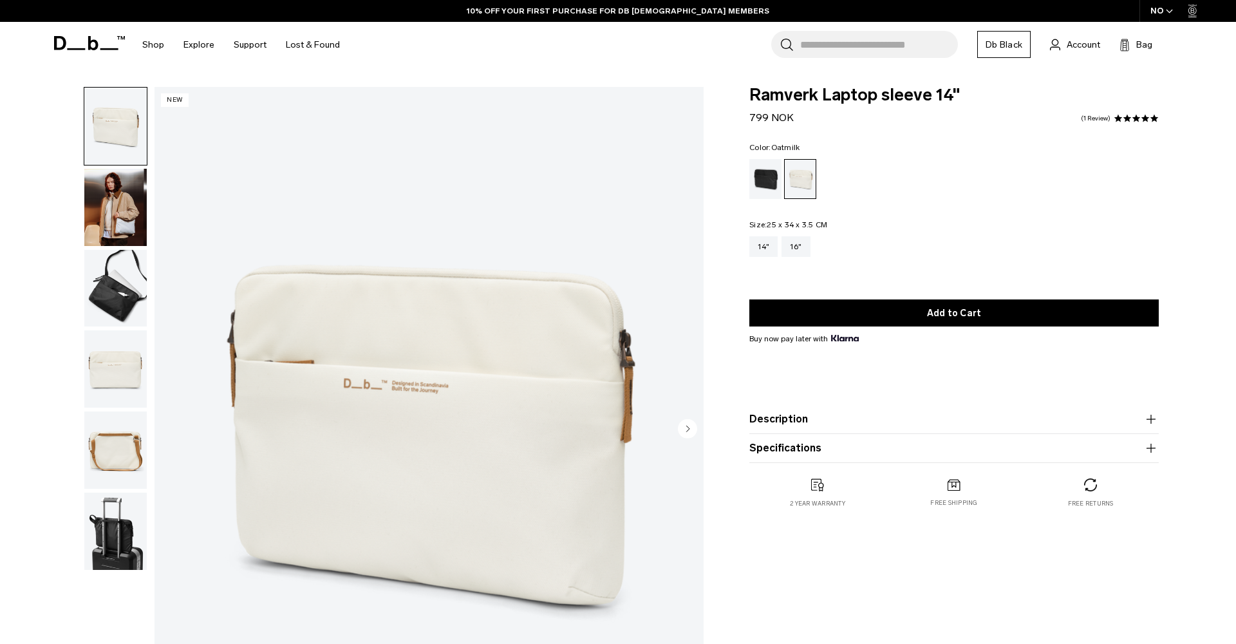
click at [117, 370] on img "button" at bounding box center [115, 368] width 62 height 77
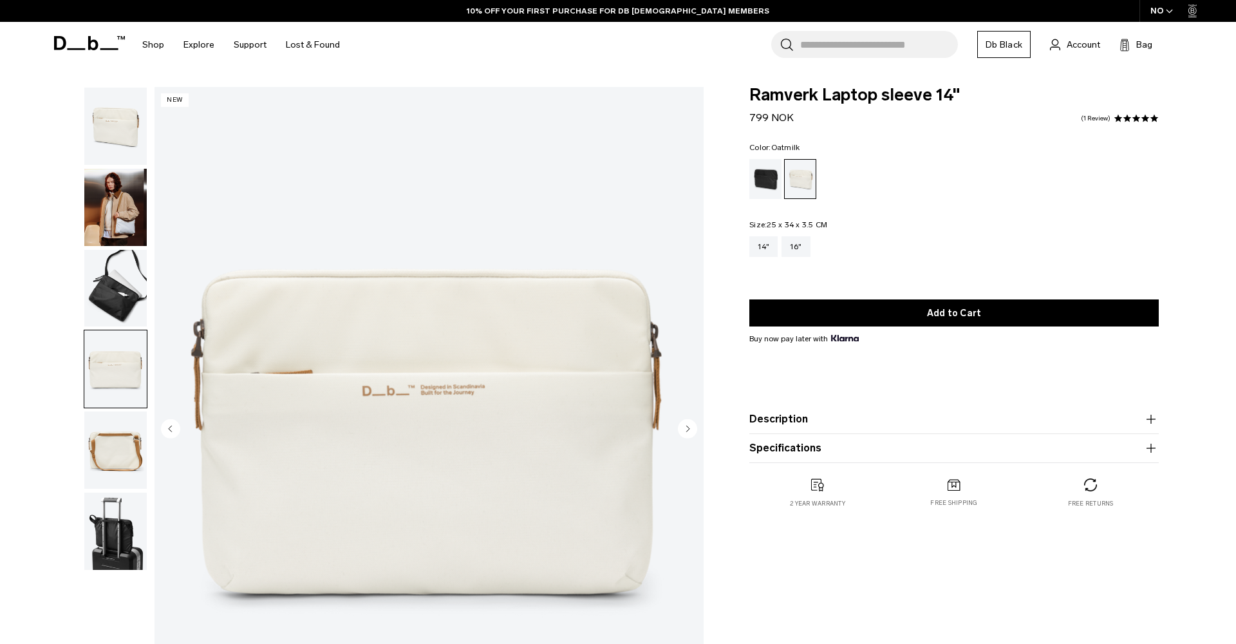
click at [122, 431] on img "button" at bounding box center [115, 449] width 62 height 77
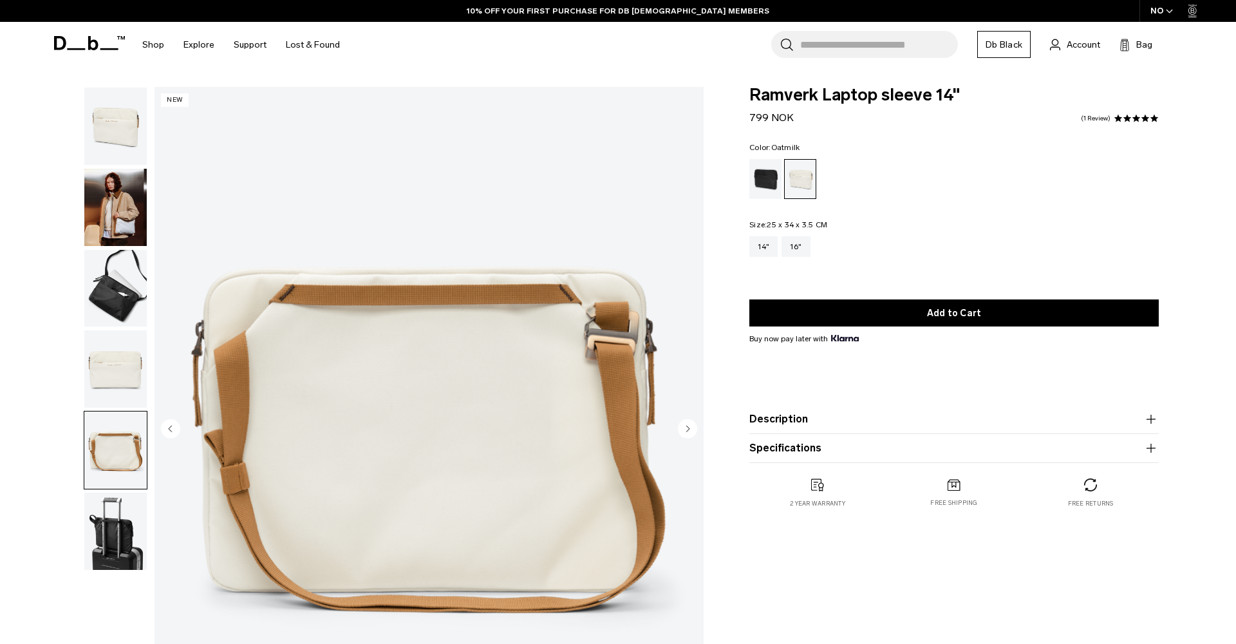
click at [134, 511] on img "button" at bounding box center [115, 531] width 62 height 77
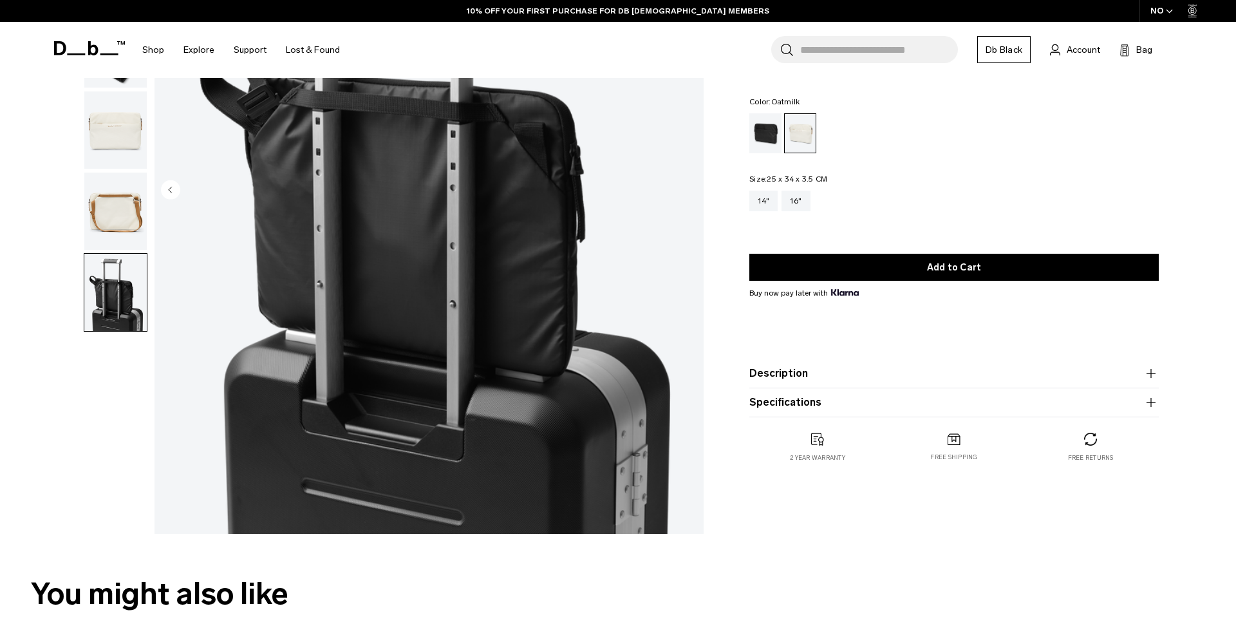
scroll to position [253, 0]
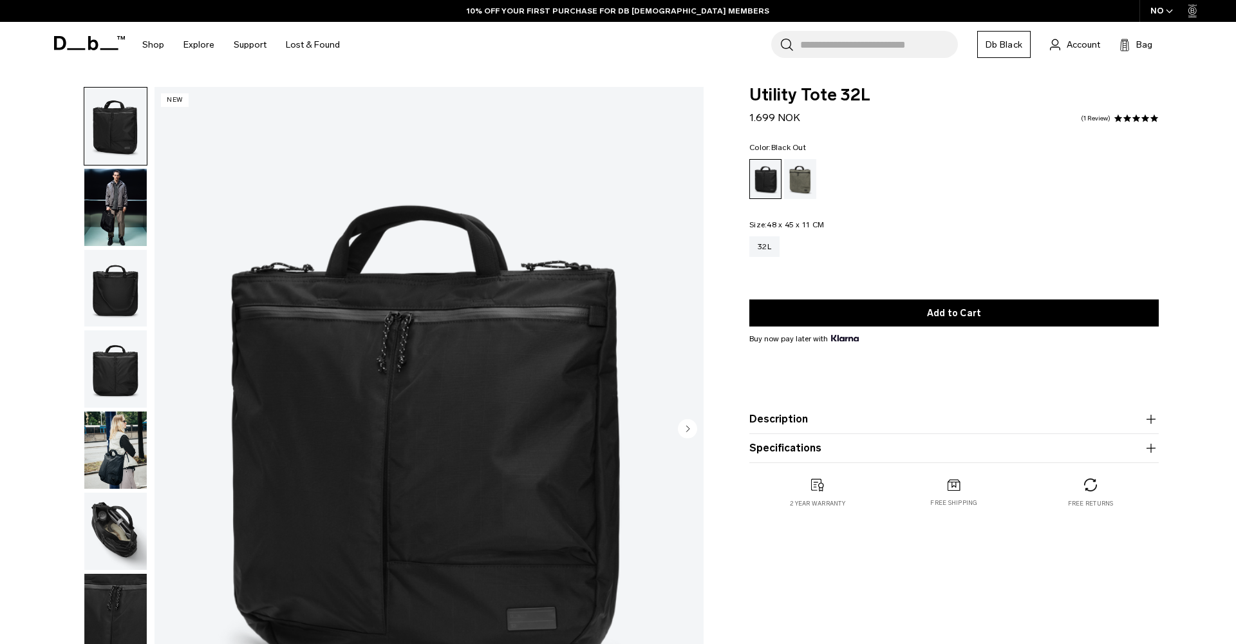
drag, startPoint x: 110, startPoint y: 287, endPoint x: 103, endPoint y: 303, distance: 17.6
click at [108, 289] on img "button" at bounding box center [115, 288] width 62 height 77
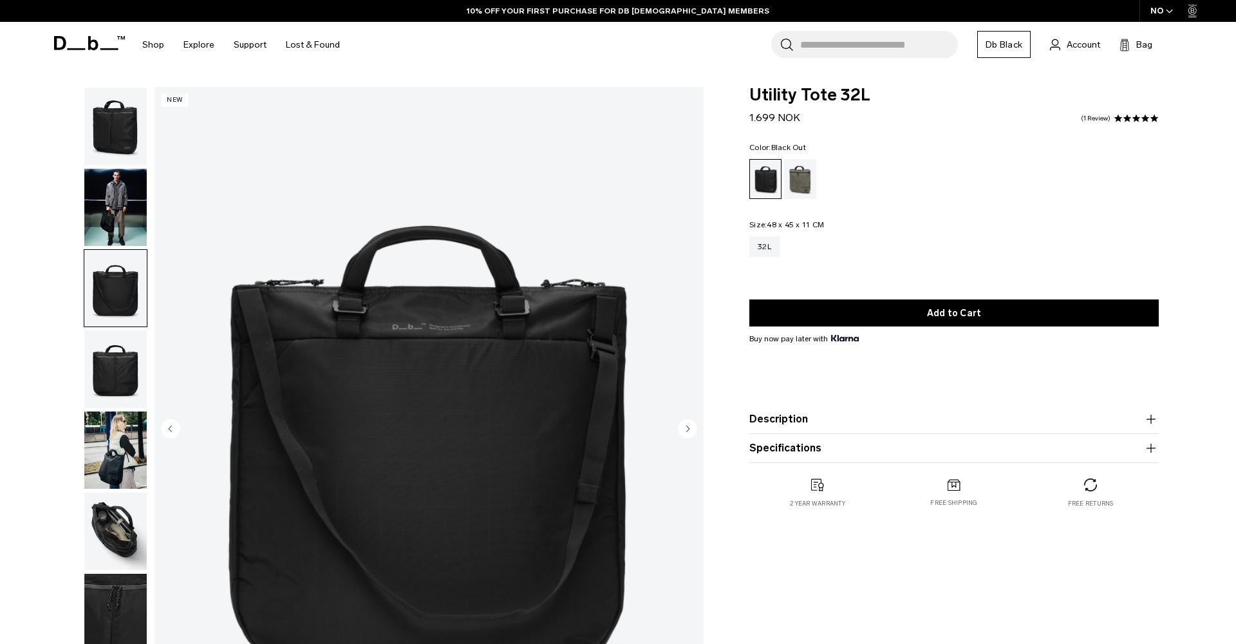
click at [124, 514] on img "button" at bounding box center [115, 531] width 62 height 77
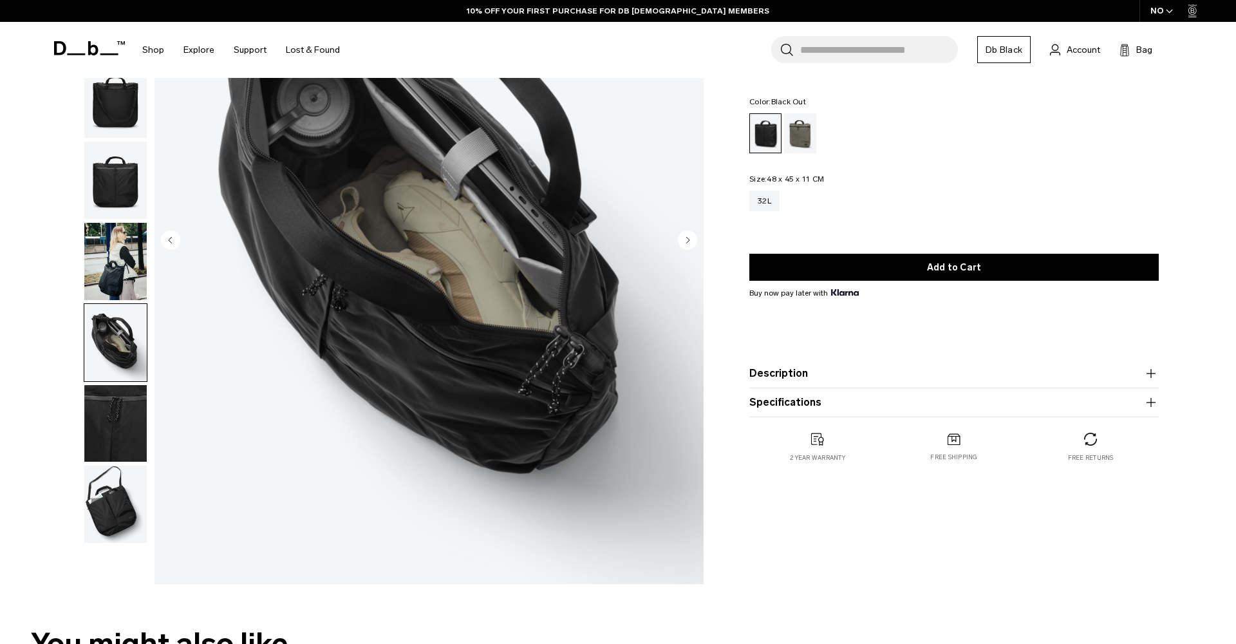
scroll to position [200, 0]
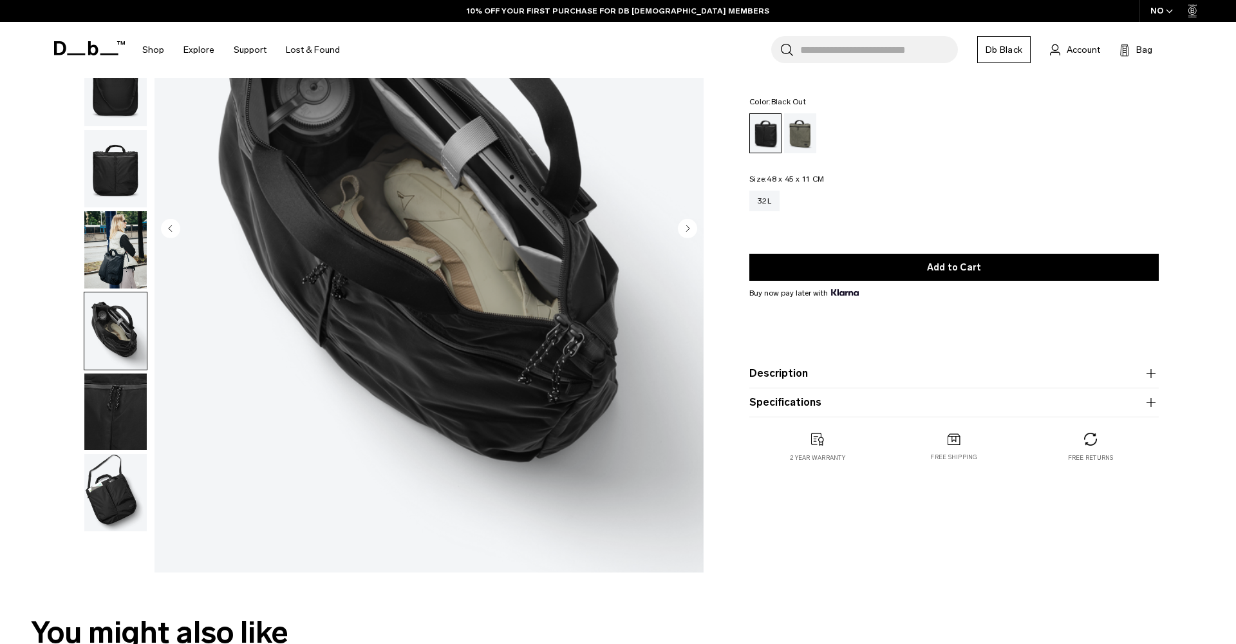
click at [120, 505] on img "button" at bounding box center [115, 492] width 62 height 77
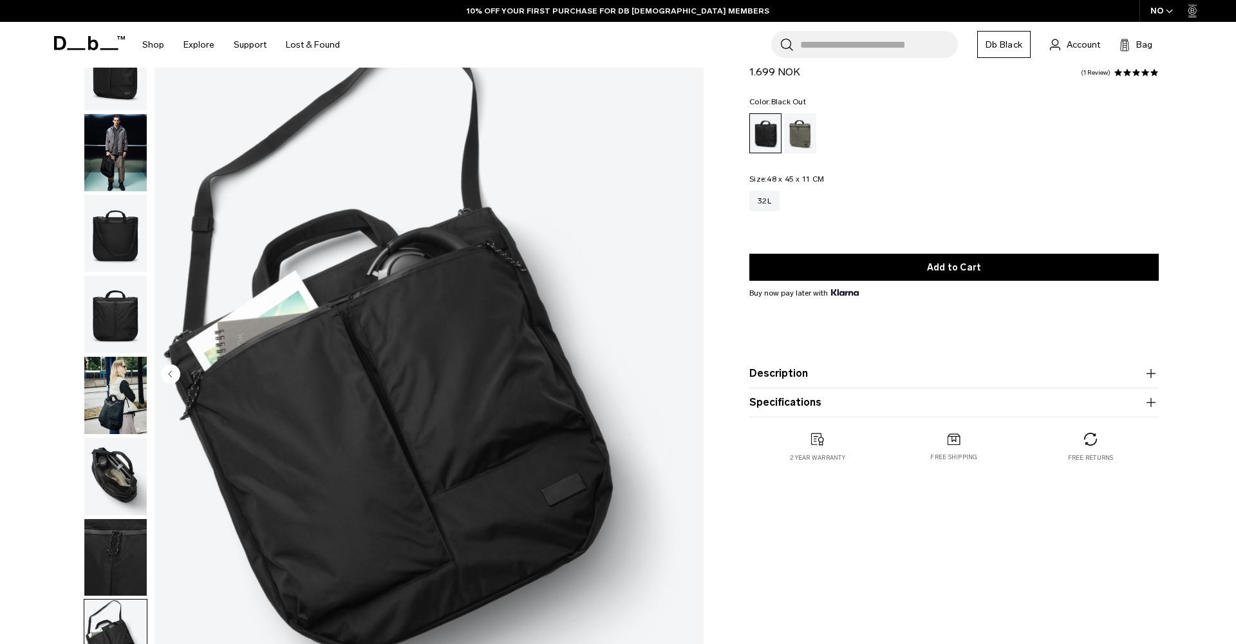
scroll to position [54, 0]
click at [135, 411] on img "button" at bounding box center [115, 395] width 62 height 77
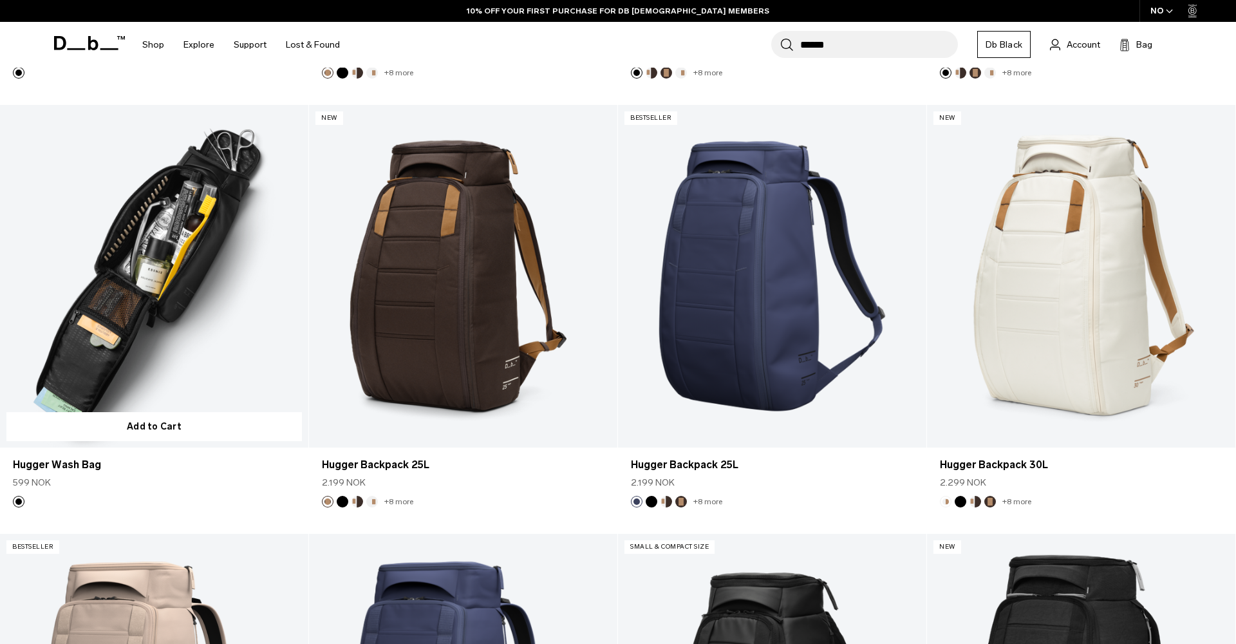
scroll to position [587, 0]
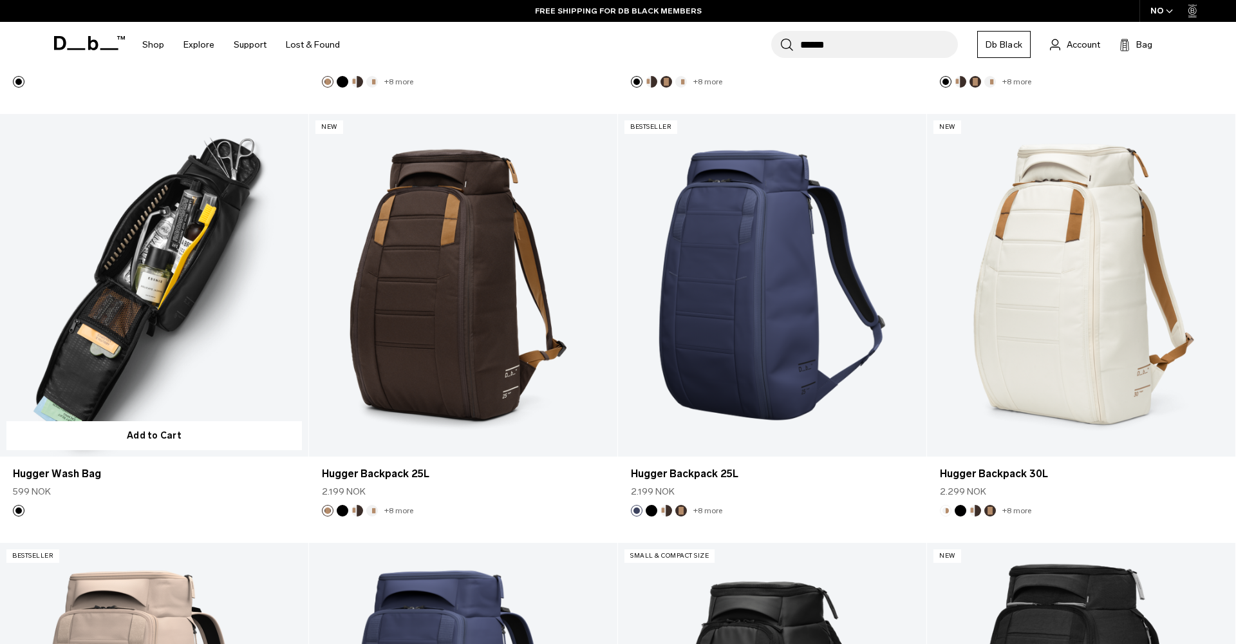
click at [215, 248] on link "Hugger Wash Bag" at bounding box center [154, 285] width 308 height 343
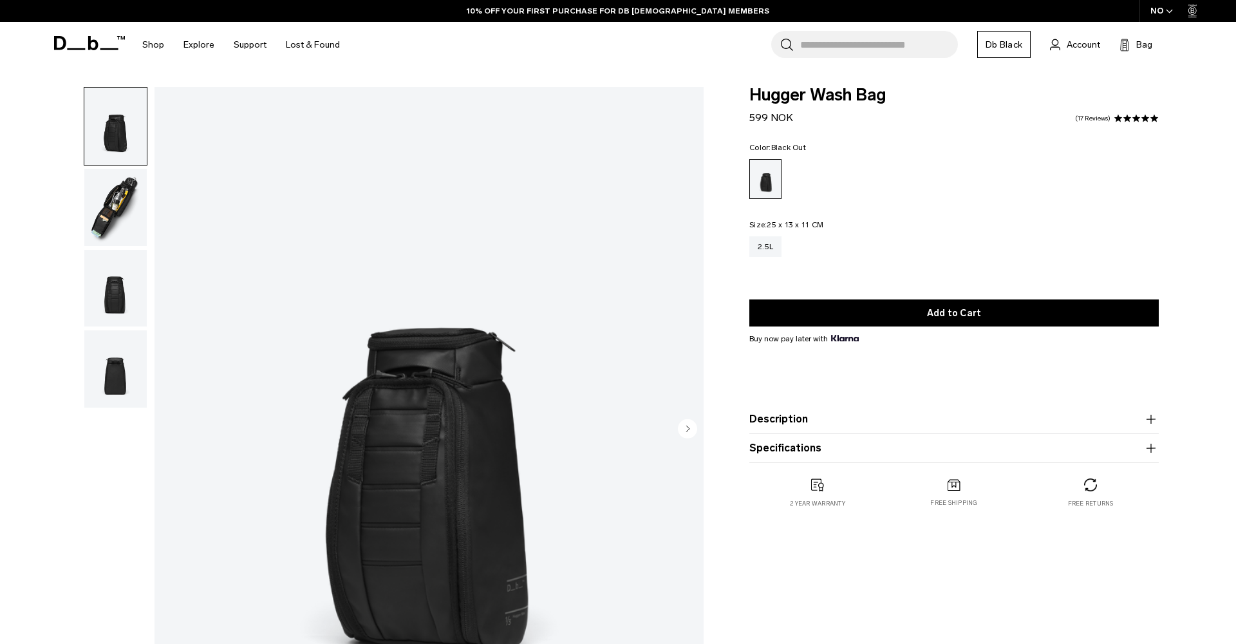
click at [131, 218] on img "button" at bounding box center [115, 207] width 62 height 77
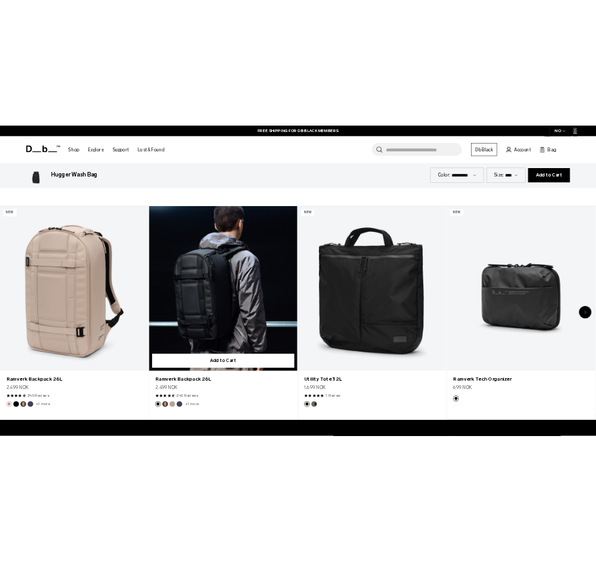
scroll to position [722, 0]
